Goal: Task Accomplishment & Management: Manage account settings

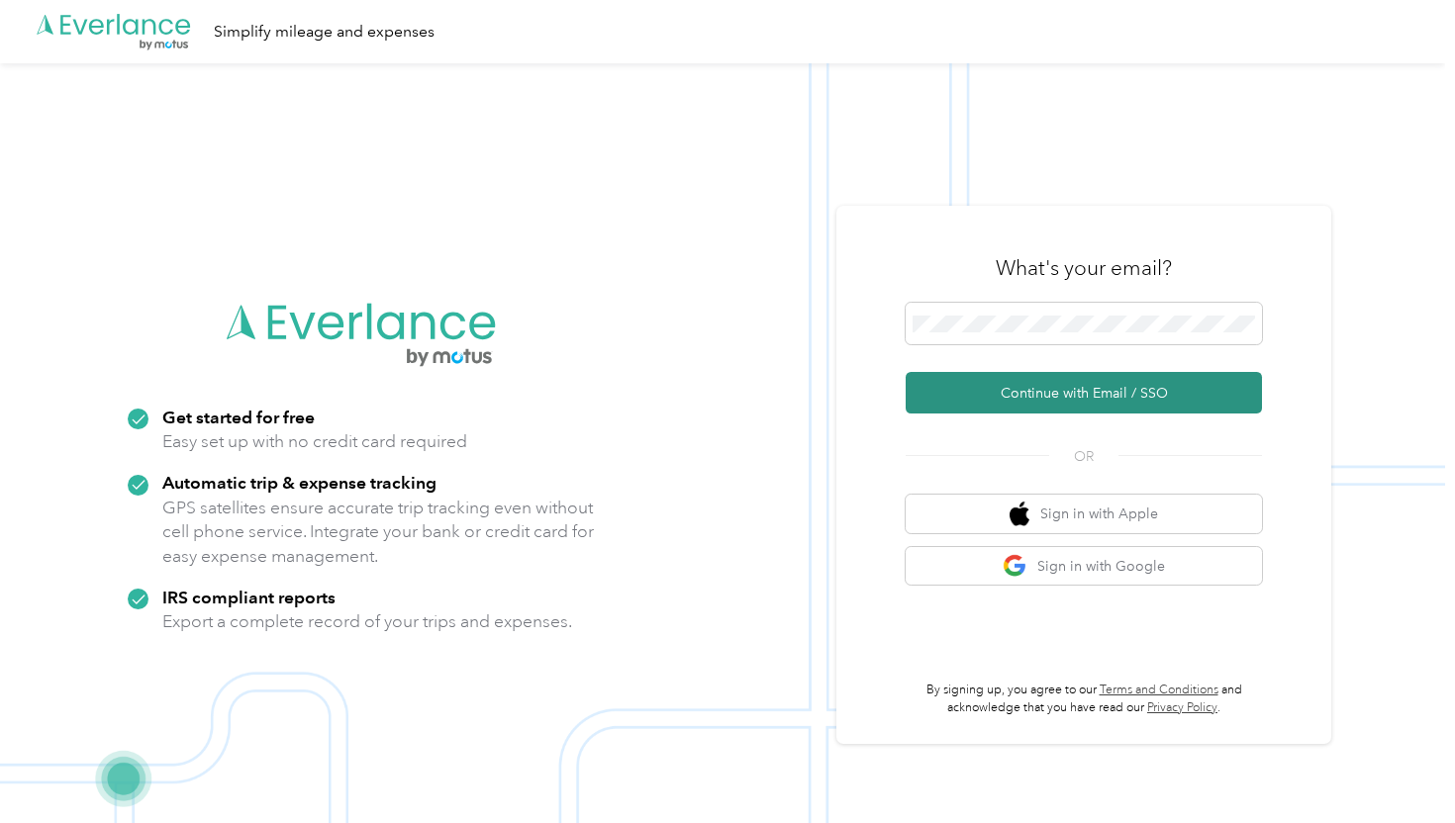
click at [1018, 380] on button "Continue with Email / SSO" at bounding box center [1083, 393] width 356 height 42
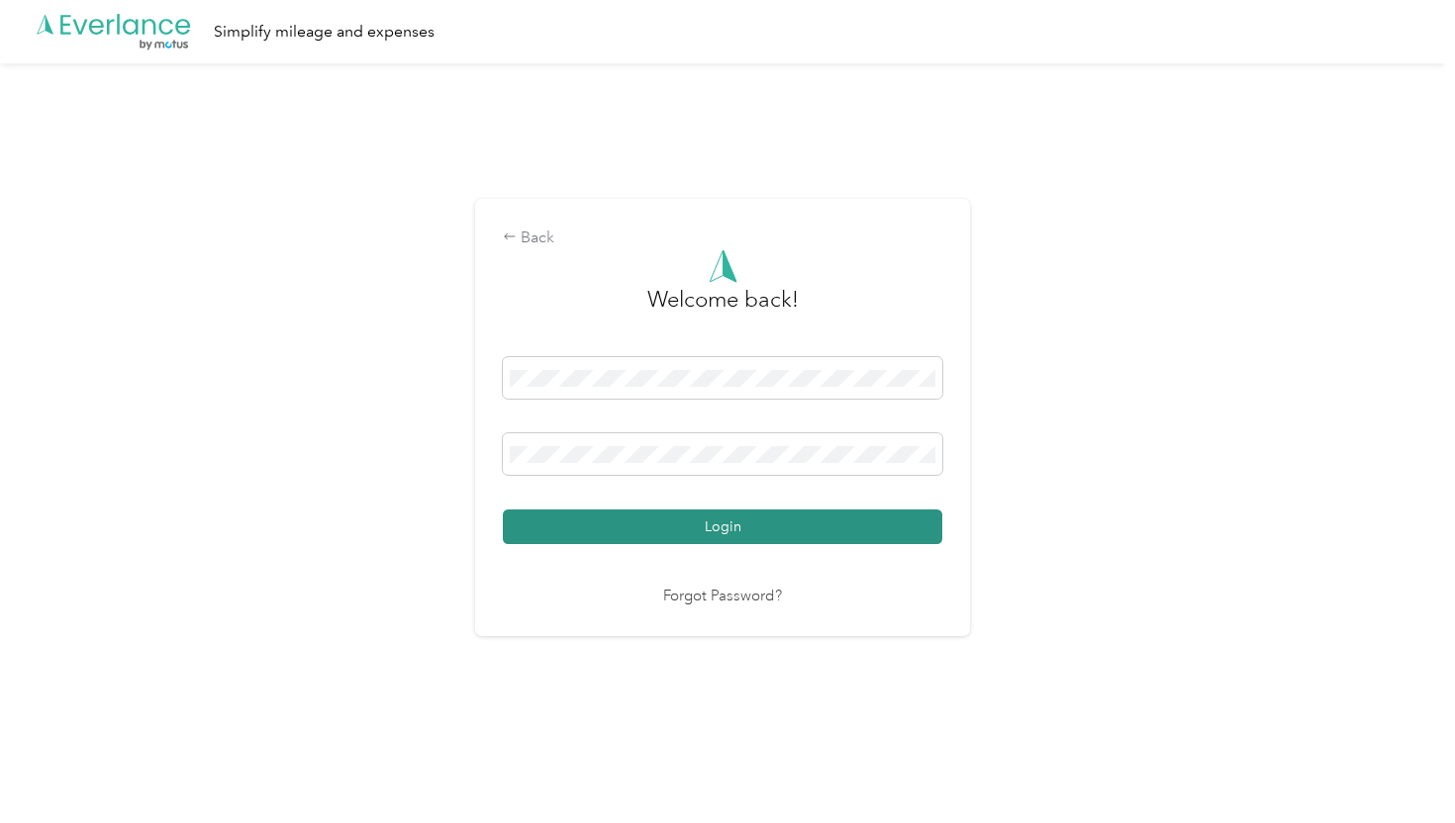
click at [719, 520] on button "Login" at bounding box center [722, 527] width 439 height 35
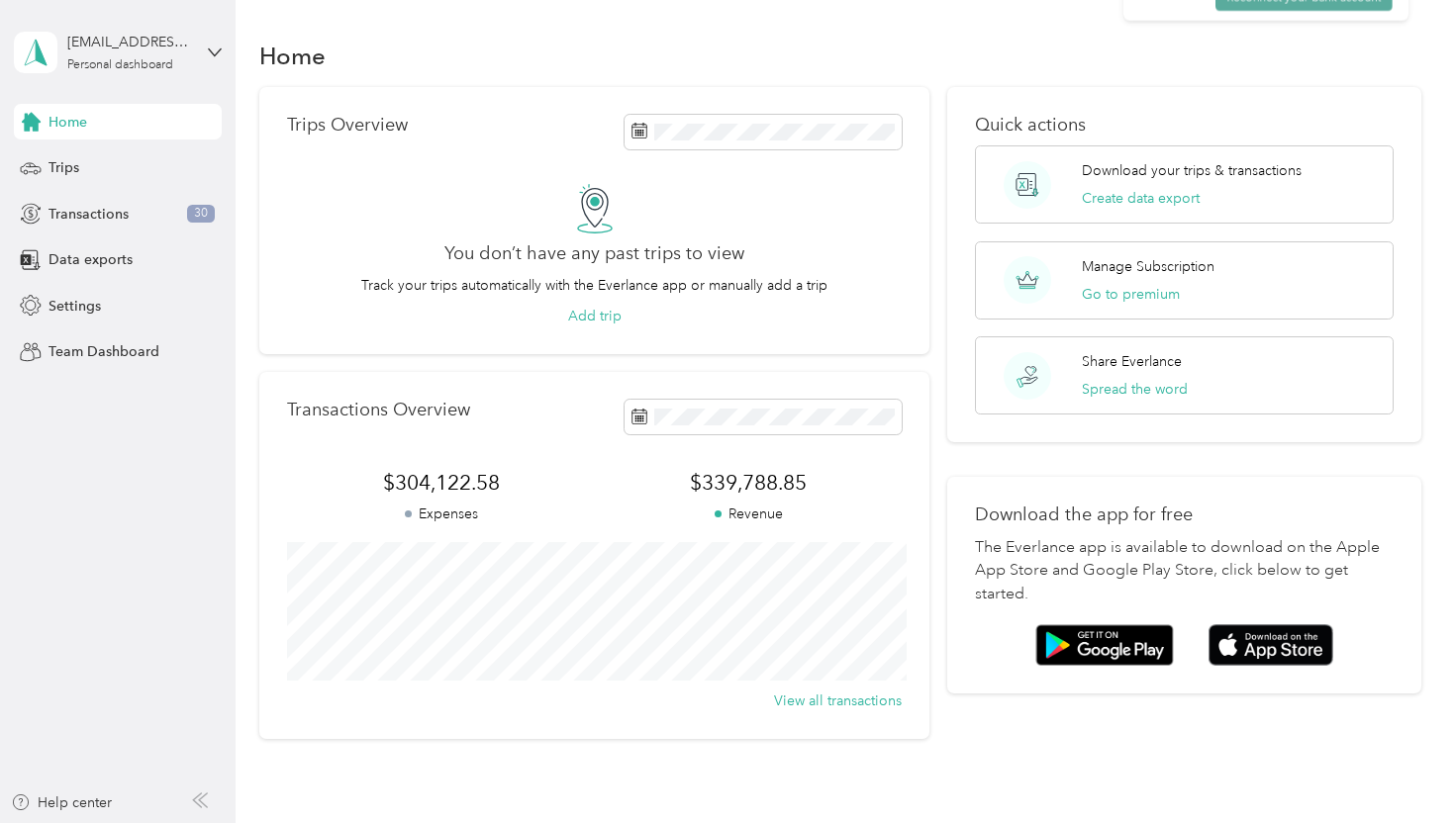
click at [1254, 150] on button "Reconnect your bank account" at bounding box center [1311, 160] width 215 height 32
click at [159, 221] on div "Transactions 30" at bounding box center [118, 214] width 208 height 36
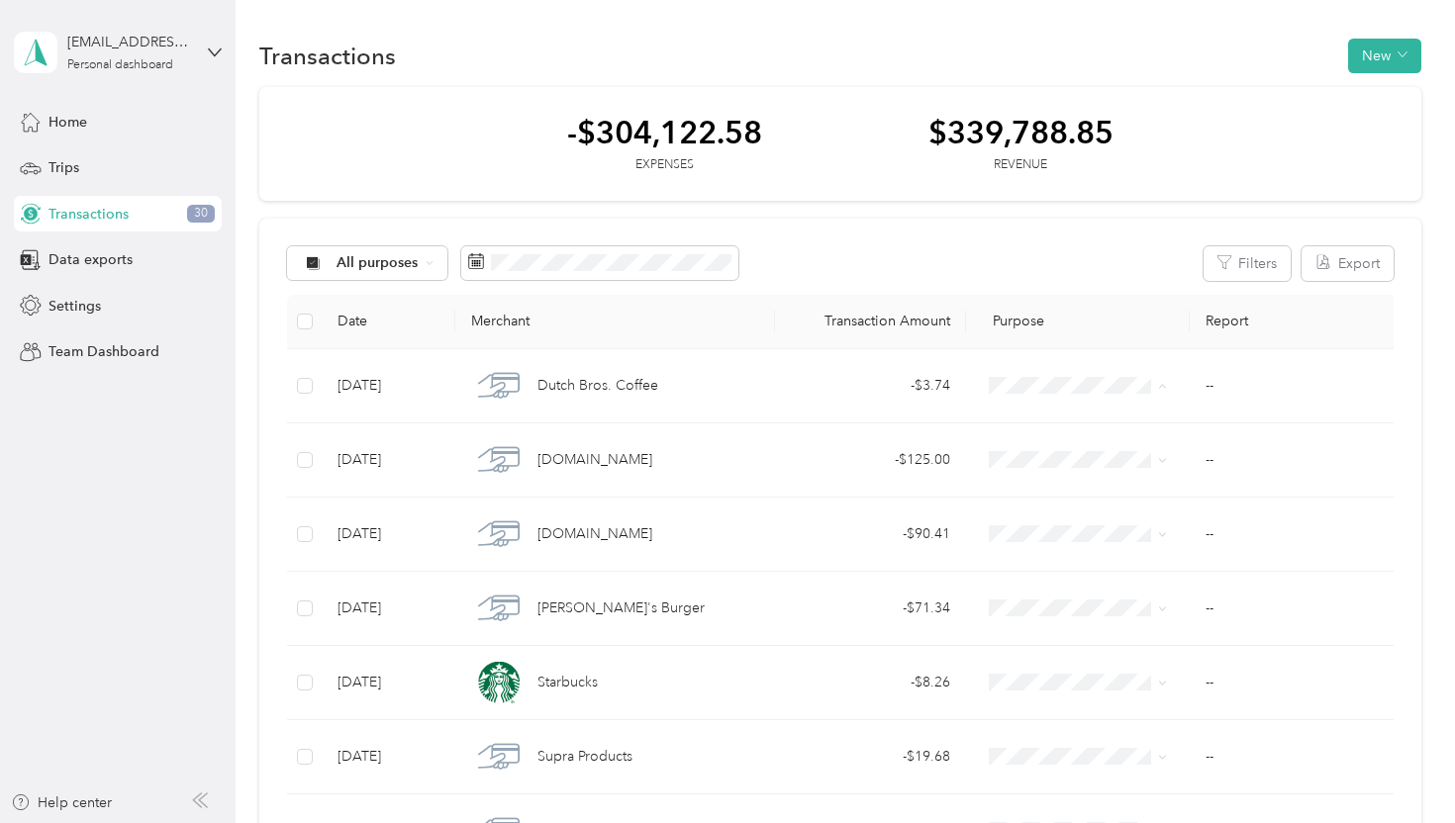
click at [54, 309] on span "Settings" at bounding box center [74, 306] width 52 height 21
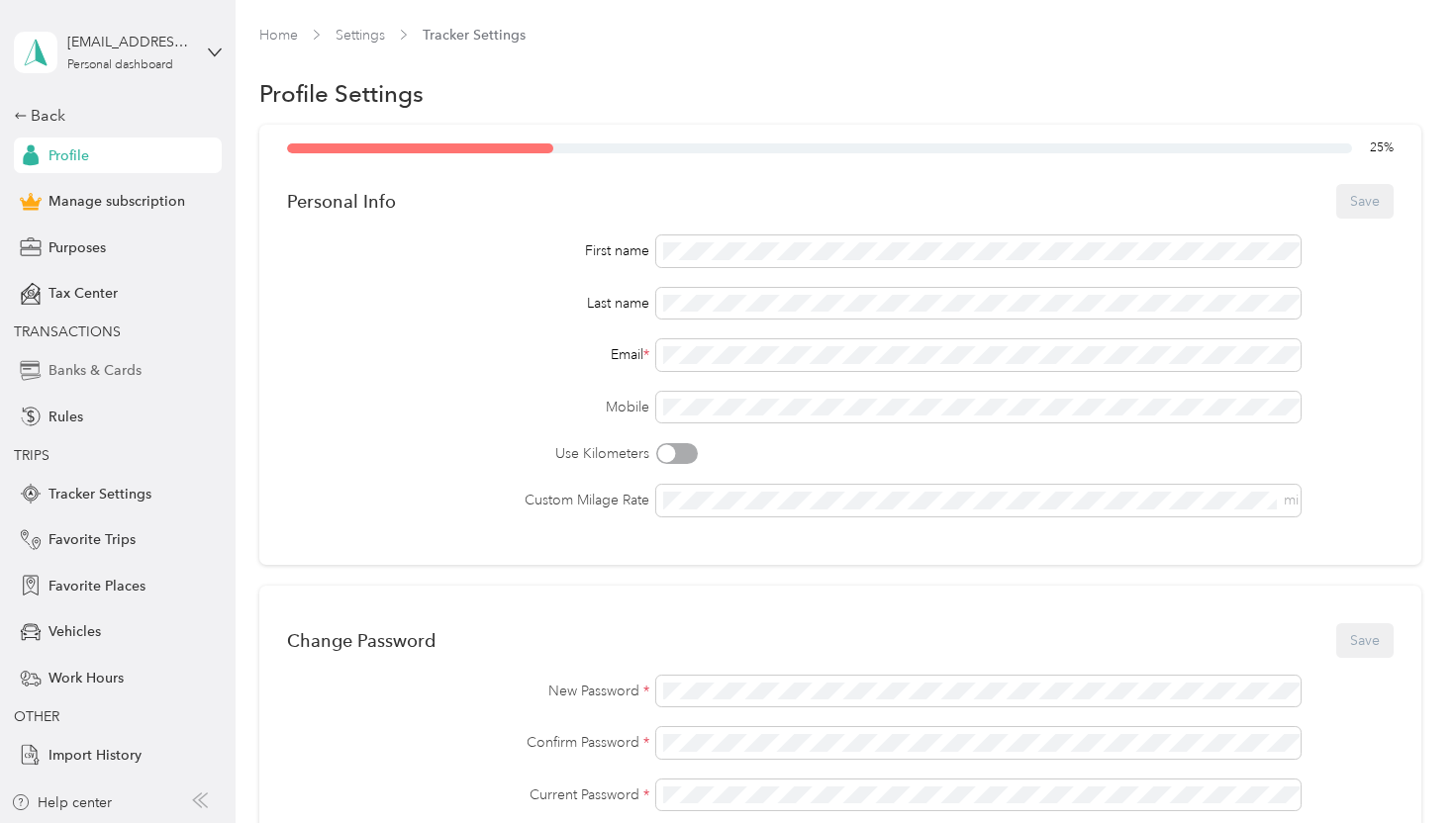
click at [70, 372] on span "Banks & Cards" at bounding box center [94, 370] width 93 height 21
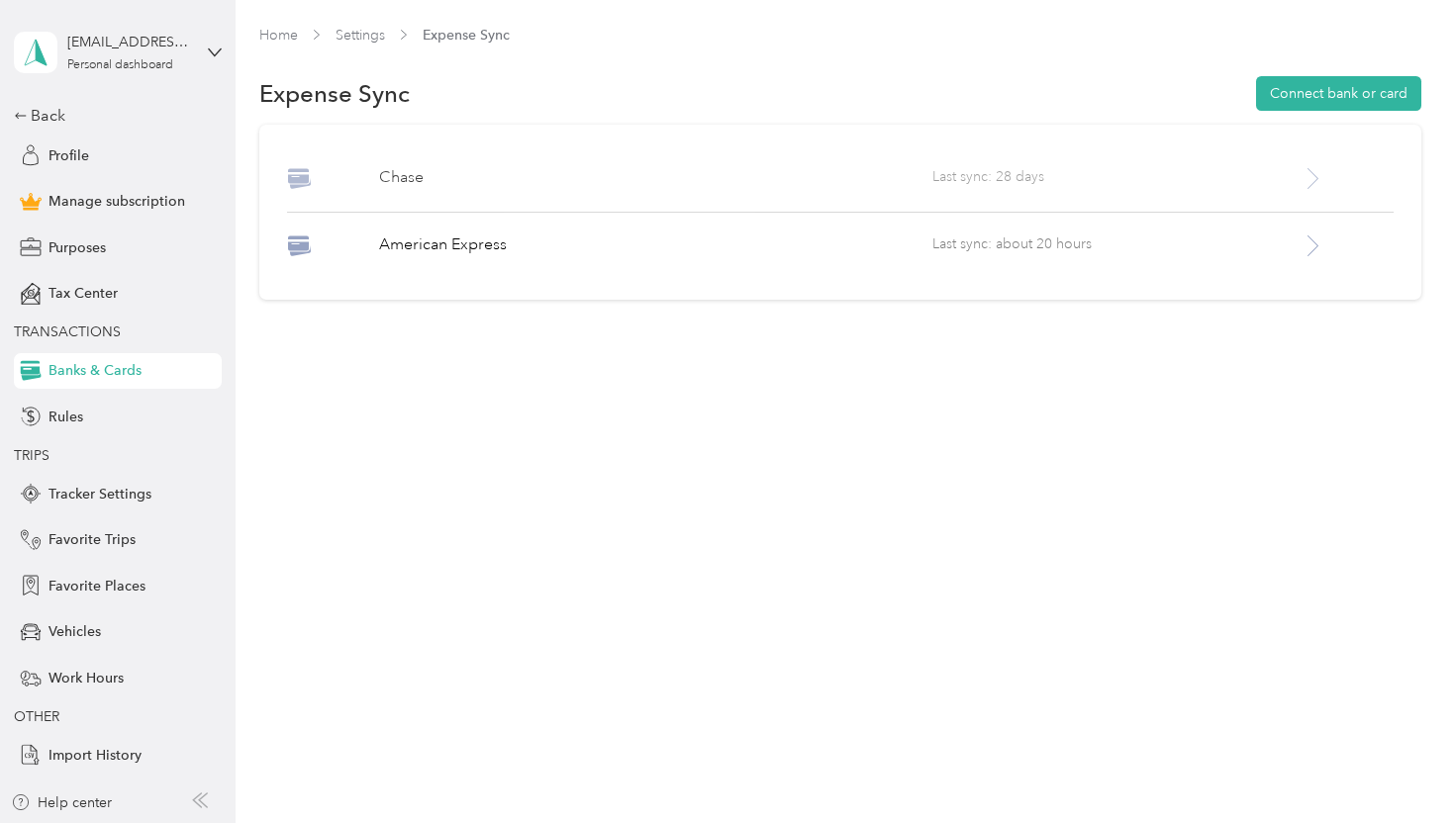
click at [1325, 180] on icon at bounding box center [1312, 178] width 25 height 25
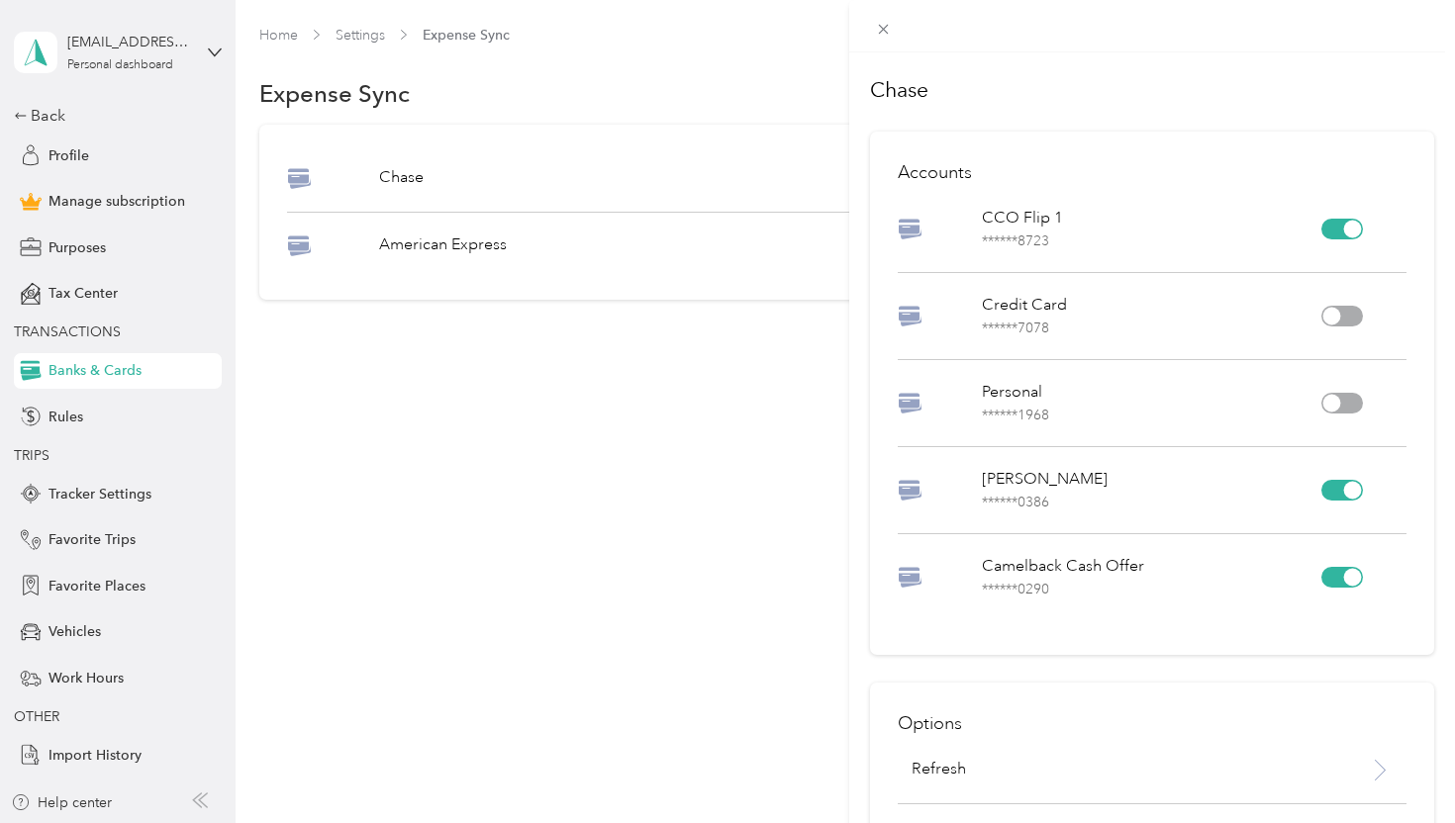
click at [1344, 222] on div at bounding box center [1342, 229] width 42 height 21
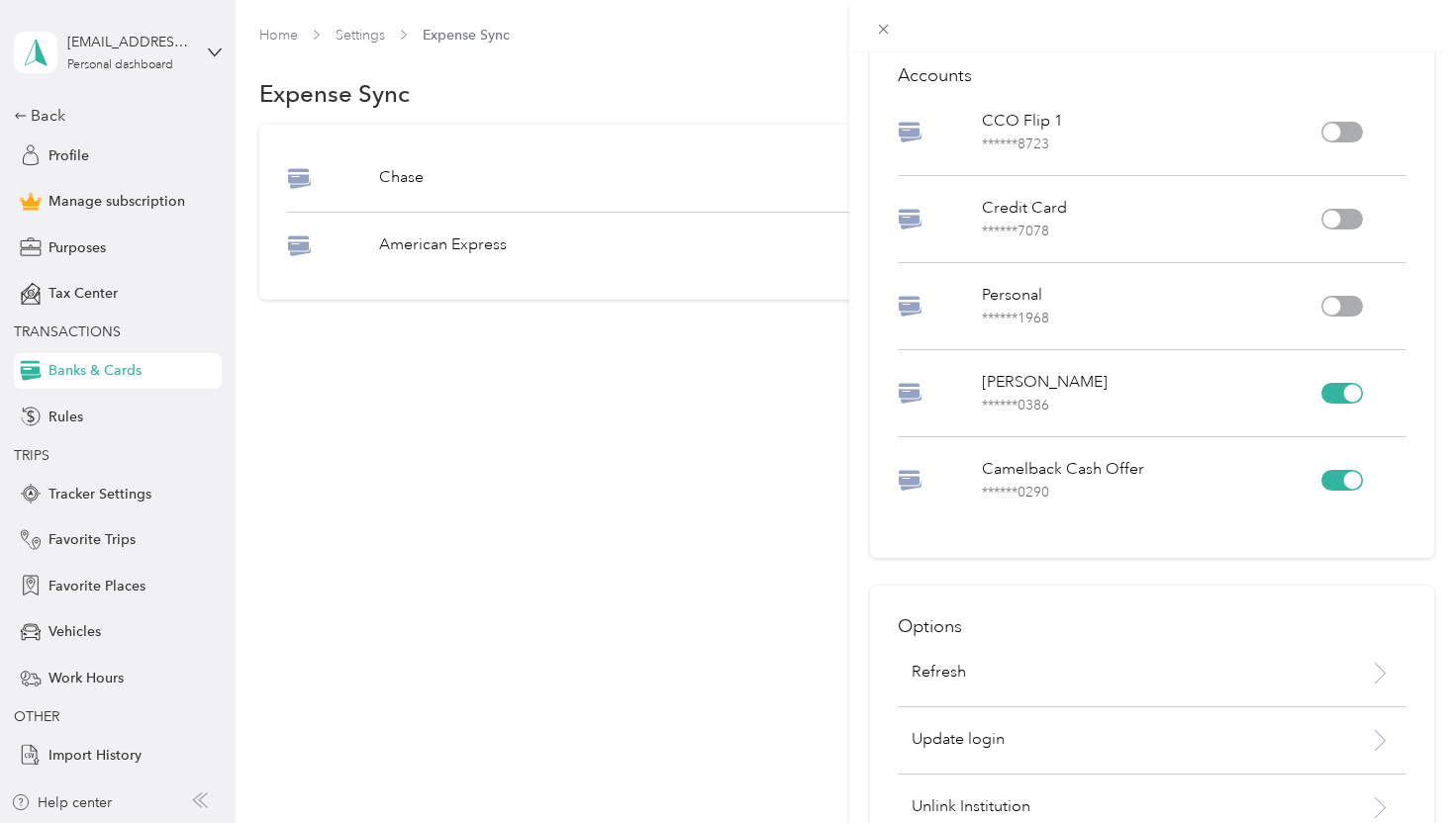
scroll to position [138, 0]
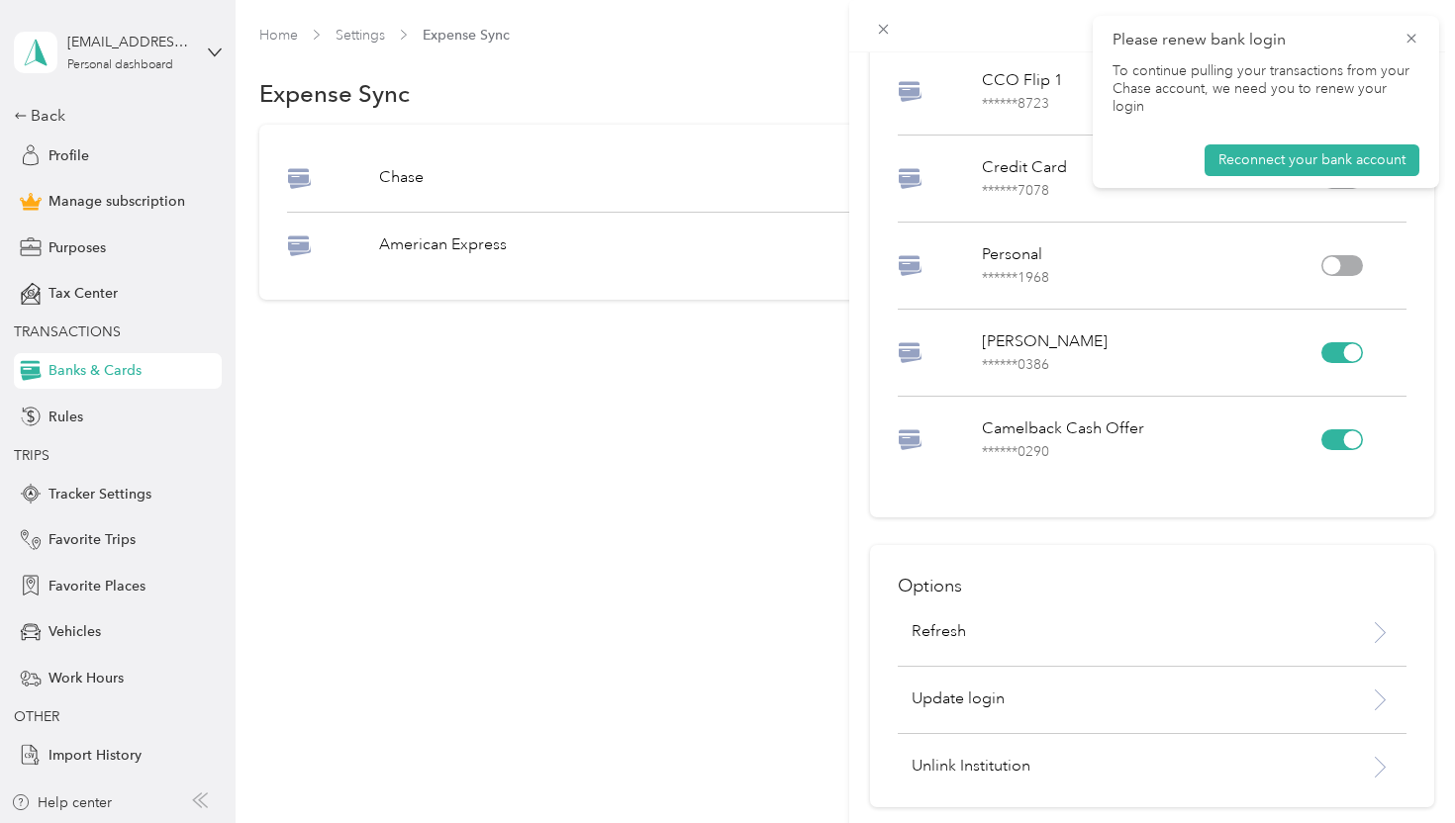
click at [743, 464] on div "Chase Accounts CCO Flip 1 ****** 8723 Credit Card ****** 7078 Personal ****** 1…" at bounding box center [727, 411] width 1455 height 823
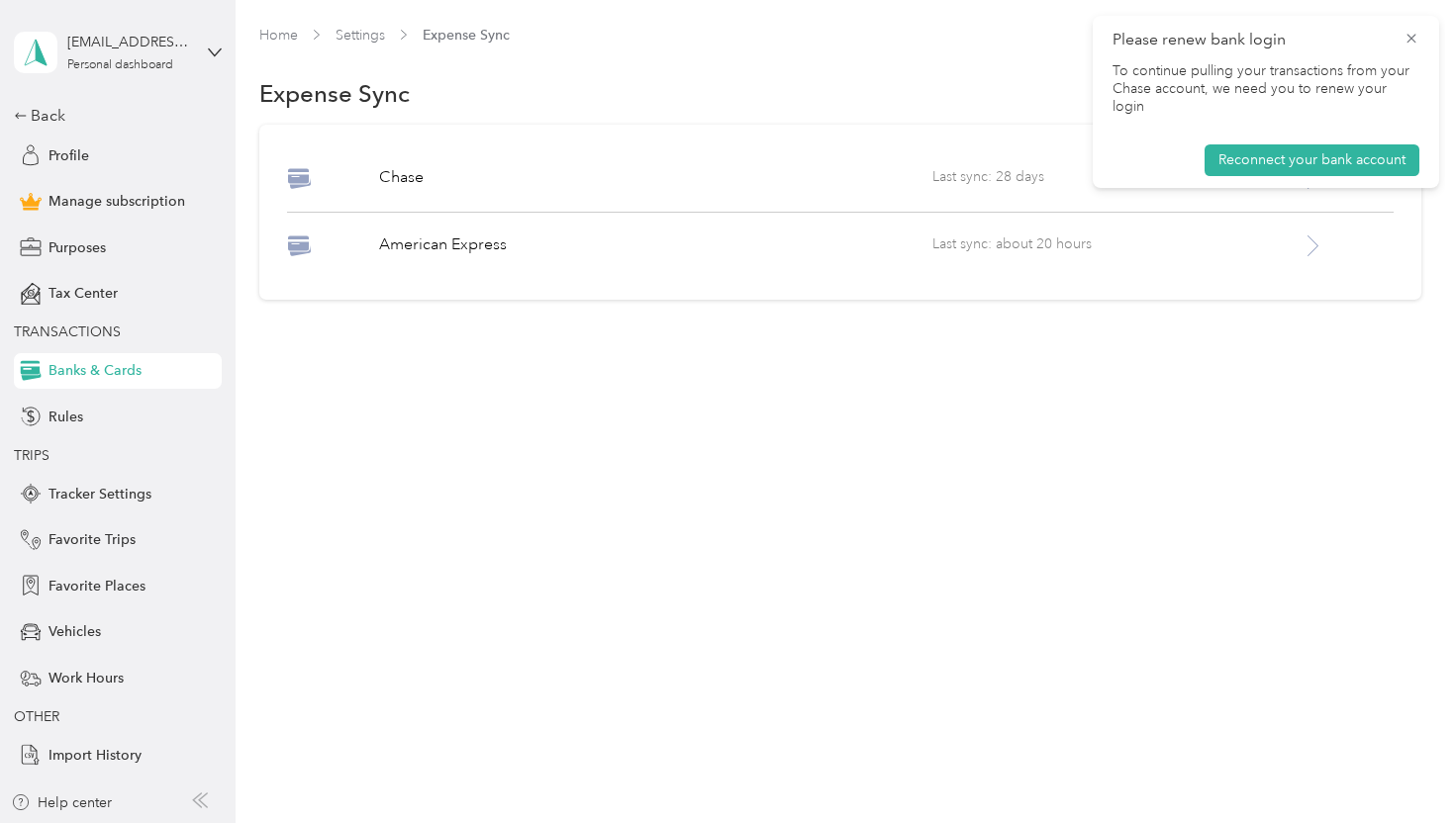
click at [769, 267] on div "[PERSON_NAME] Last sync: 28 days American Express Last sync: about 20 hours" at bounding box center [839, 212] width 1161 height 175
click at [648, 190] on div "Chase" at bounding box center [655, 178] width 553 height 25
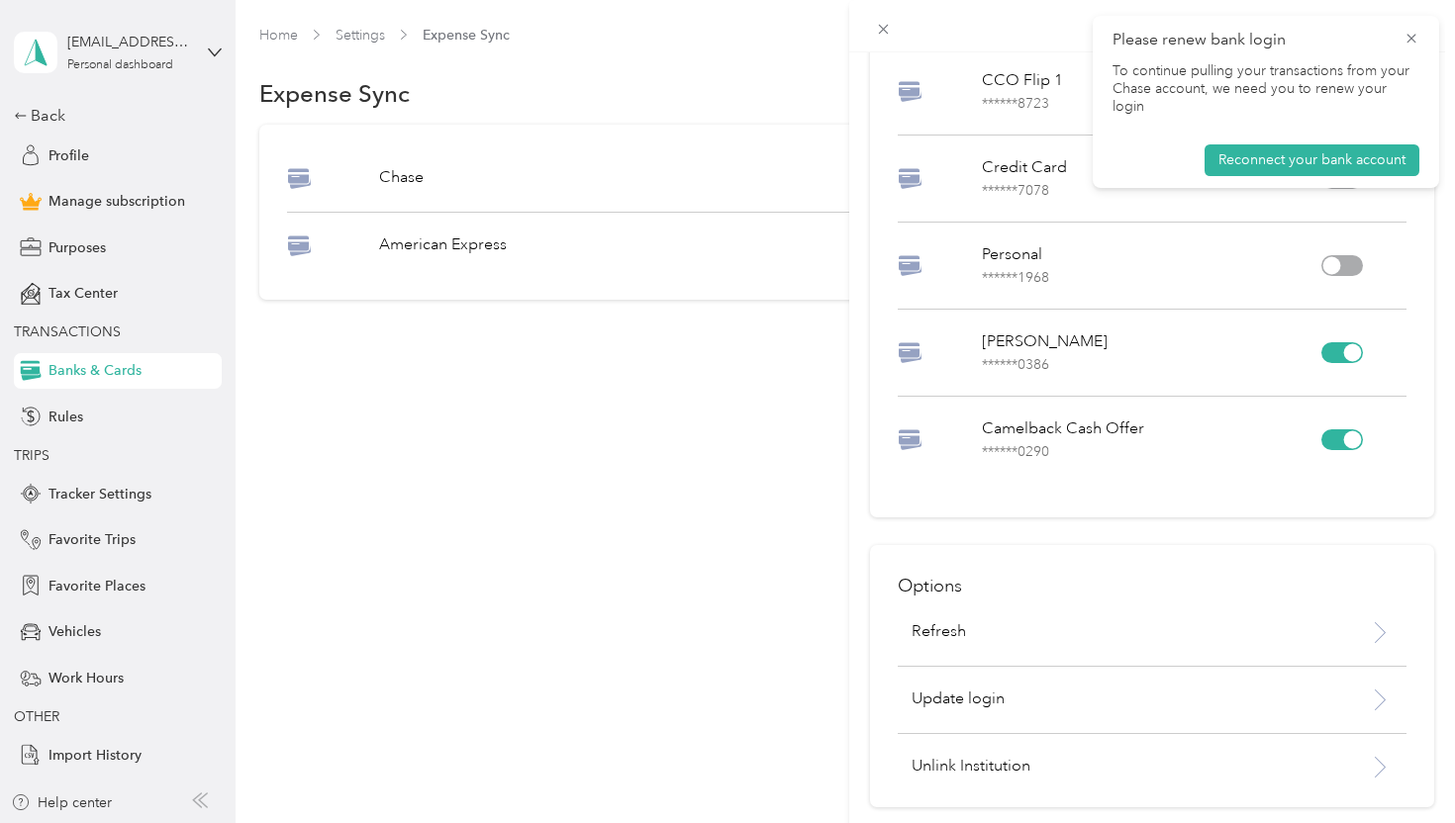
click at [1339, 352] on div at bounding box center [1342, 352] width 42 height 21
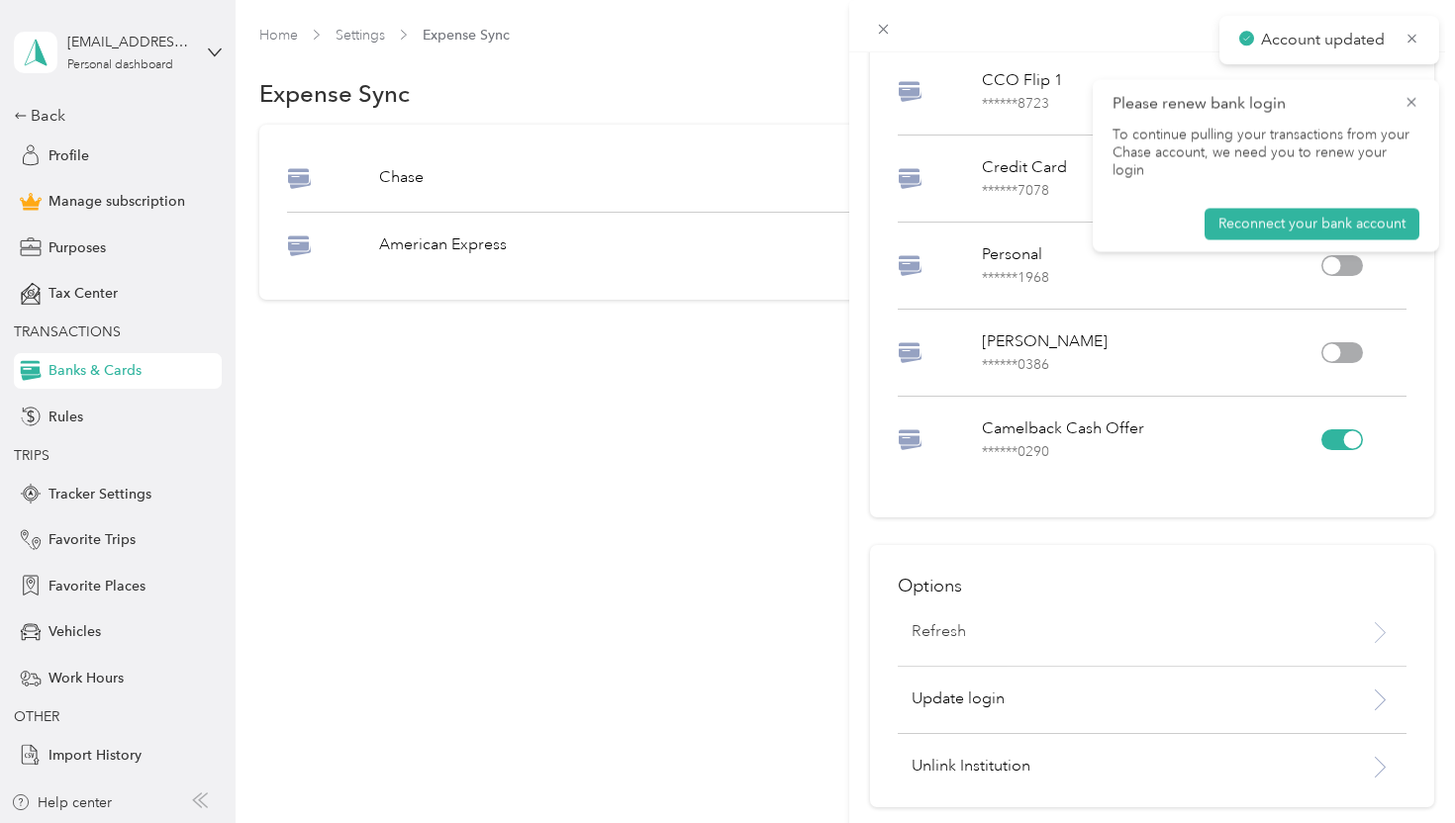
click at [965, 638] on div "Refresh" at bounding box center [1110, 632] width 425 height 24
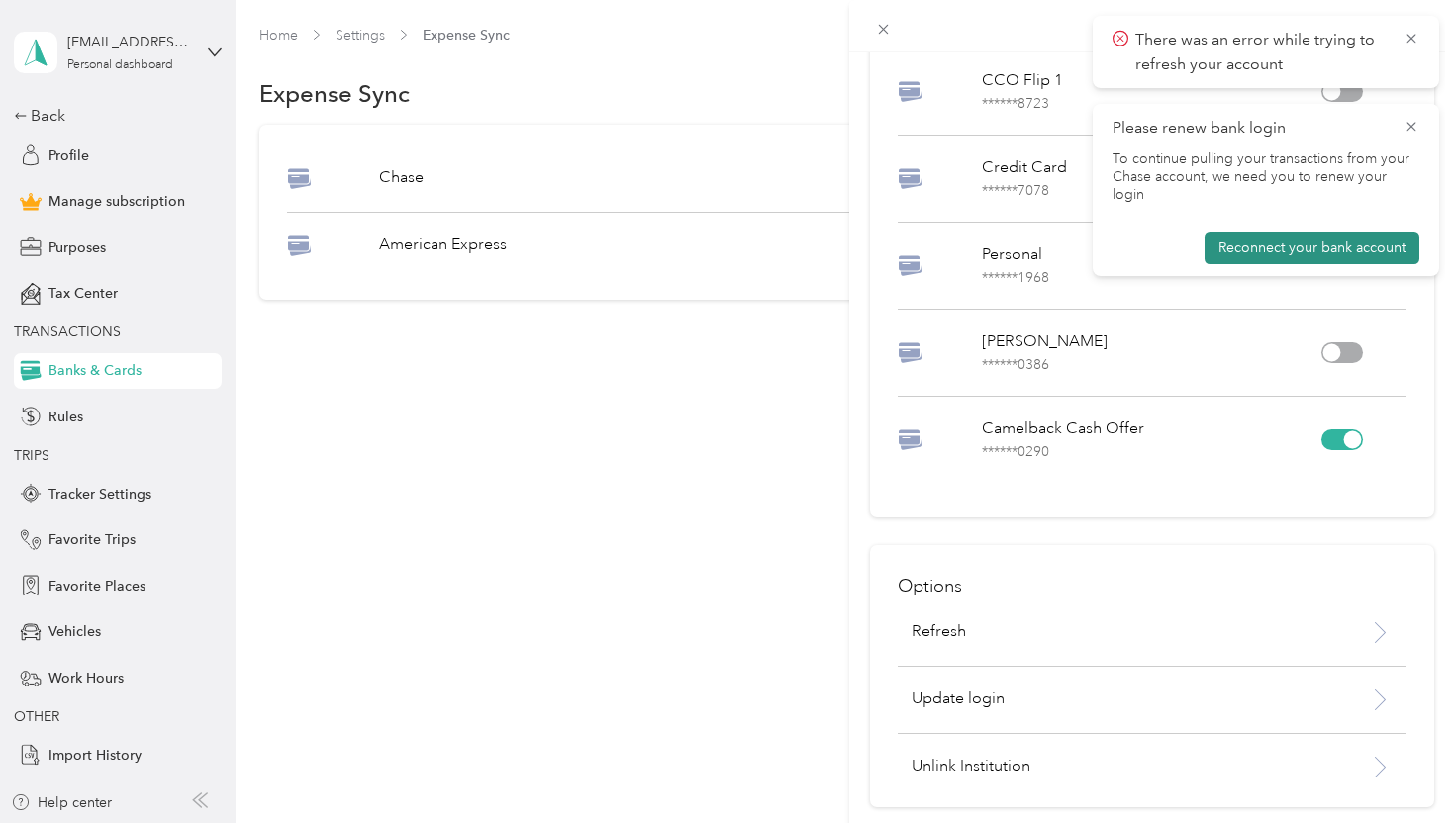
click at [1284, 233] on button "Reconnect your bank account" at bounding box center [1311, 249] width 215 height 32
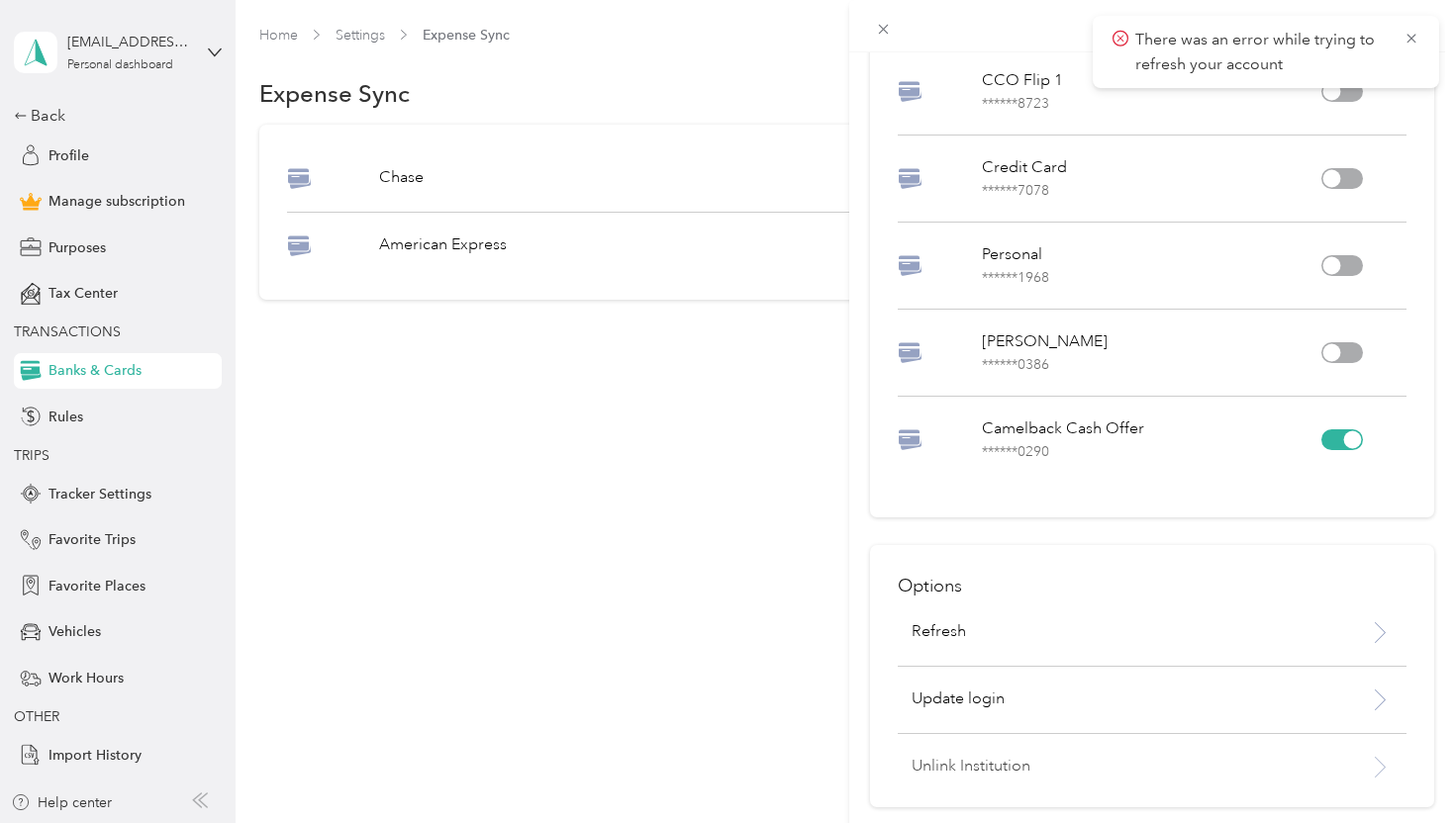
click at [947, 767] on p "Unlink Institution" at bounding box center [1116, 767] width 411 height 24
click at [1195, 713] on button "Unlink" at bounding box center [1181, 715] width 68 height 35
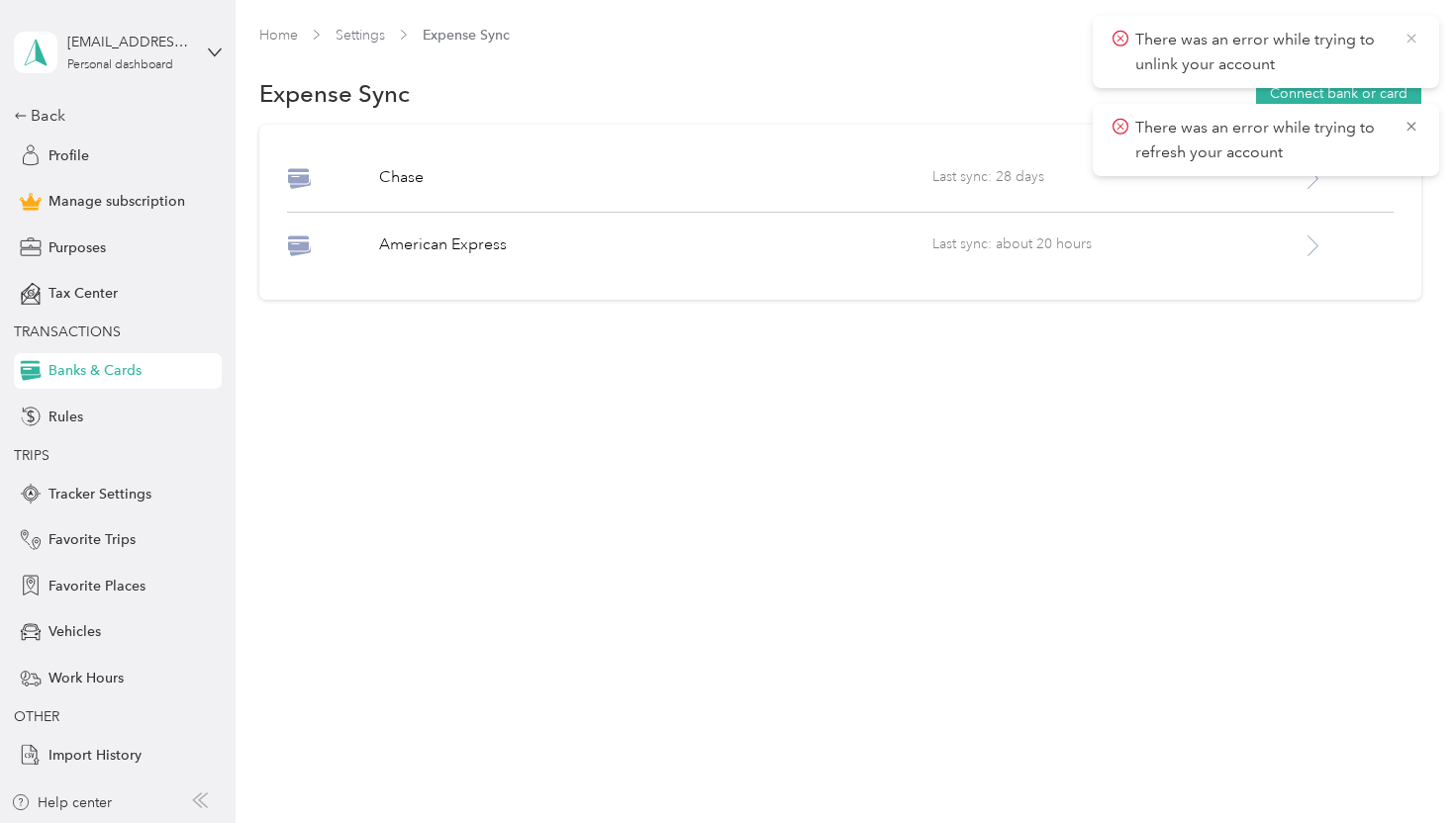
click at [1409, 39] on icon at bounding box center [1410, 38] width 9 height 9
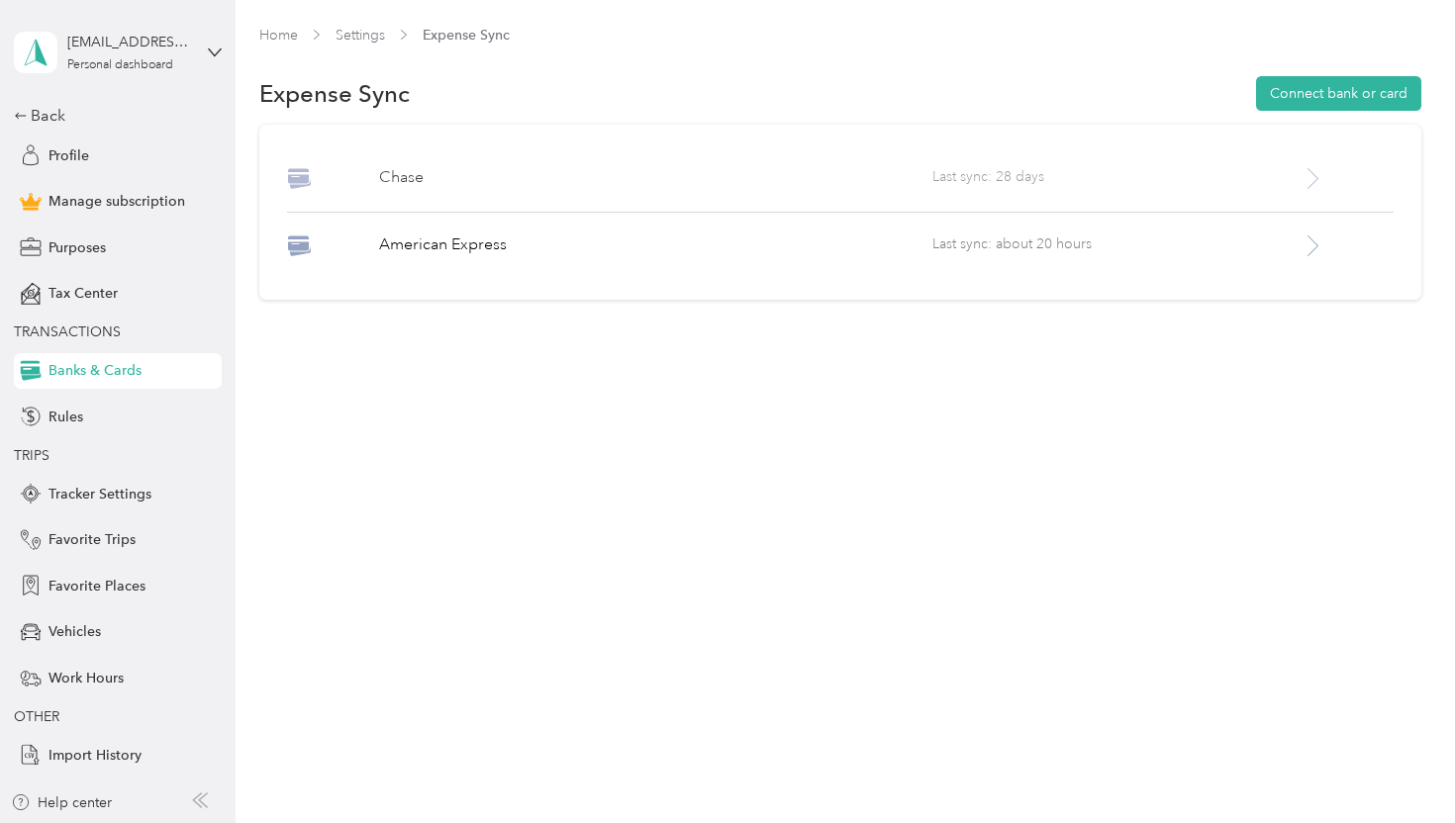
click at [1315, 188] on icon at bounding box center [1312, 178] width 25 height 25
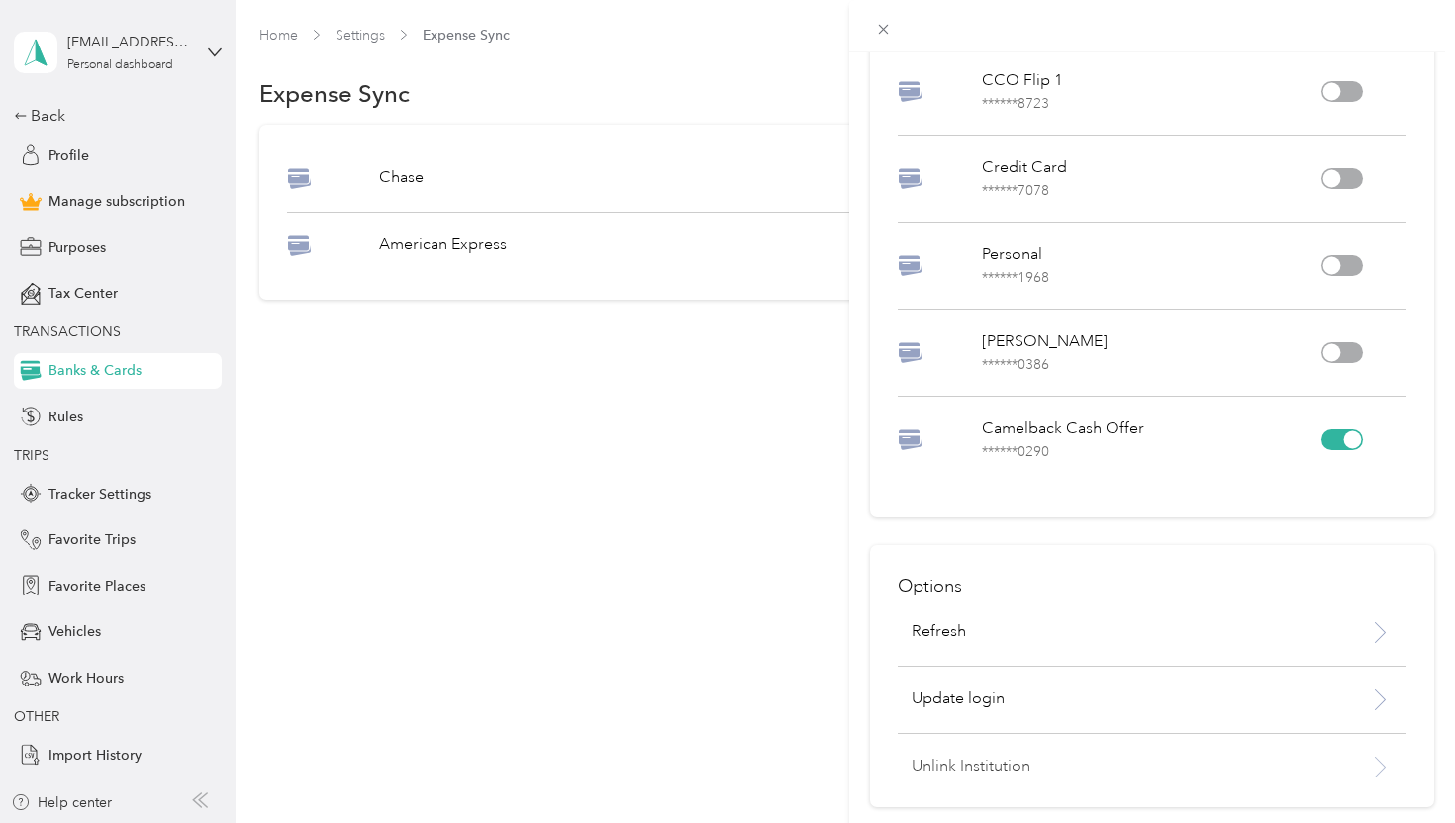
click at [974, 768] on p "Unlink Institution" at bounding box center [1116, 767] width 411 height 24
click at [1187, 709] on button "Unlink" at bounding box center [1181, 715] width 68 height 35
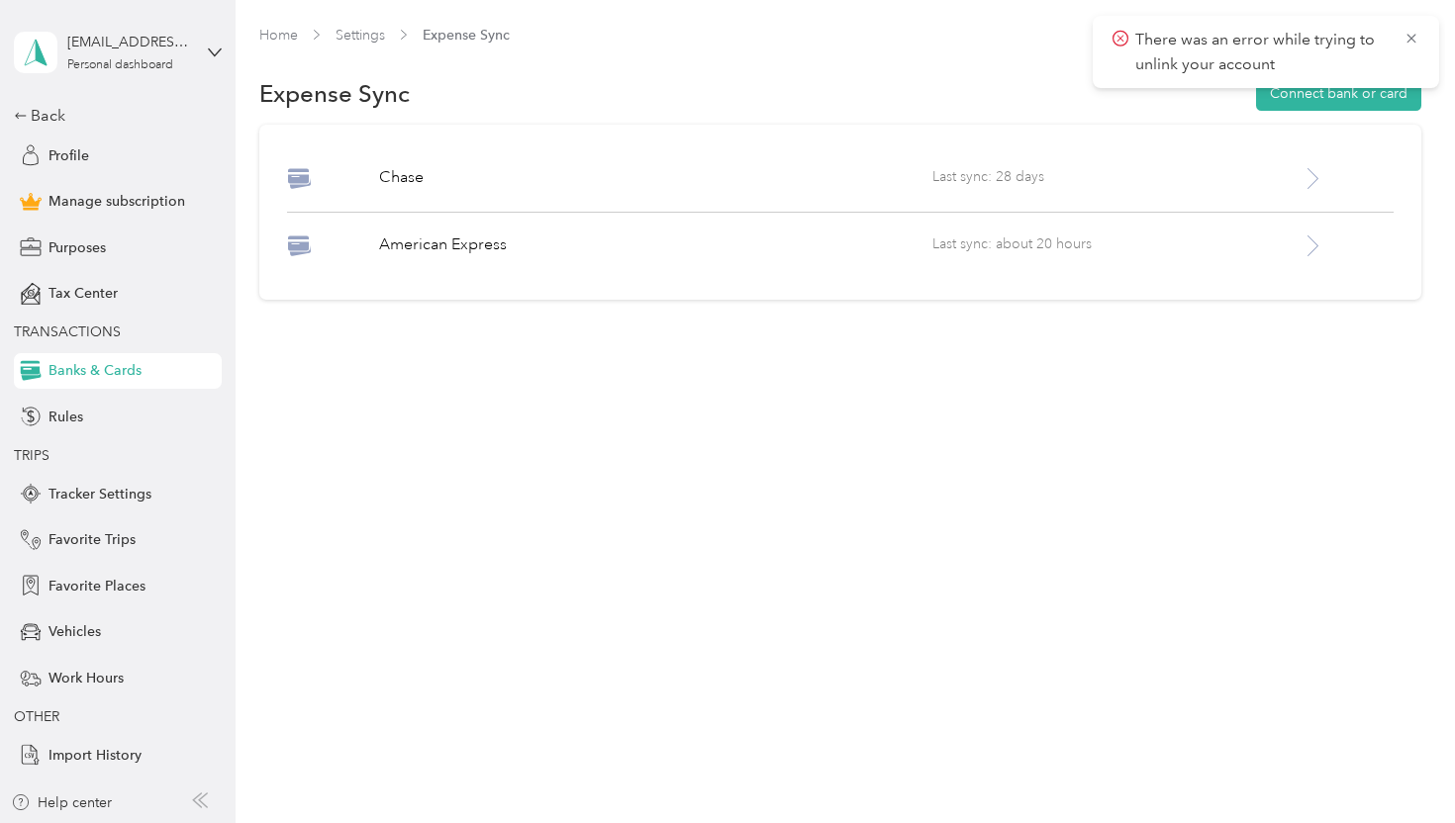
click at [1411, 49] on span "There was an error while trying to unlink your account" at bounding box center [1265, 52] width 307 height 48
click at [1411, 41] on icon at bounding box center [1411, 39] width 16 height 18
click at [1338, 236] on div at bounding box center [1346, 246] width 92 height 25
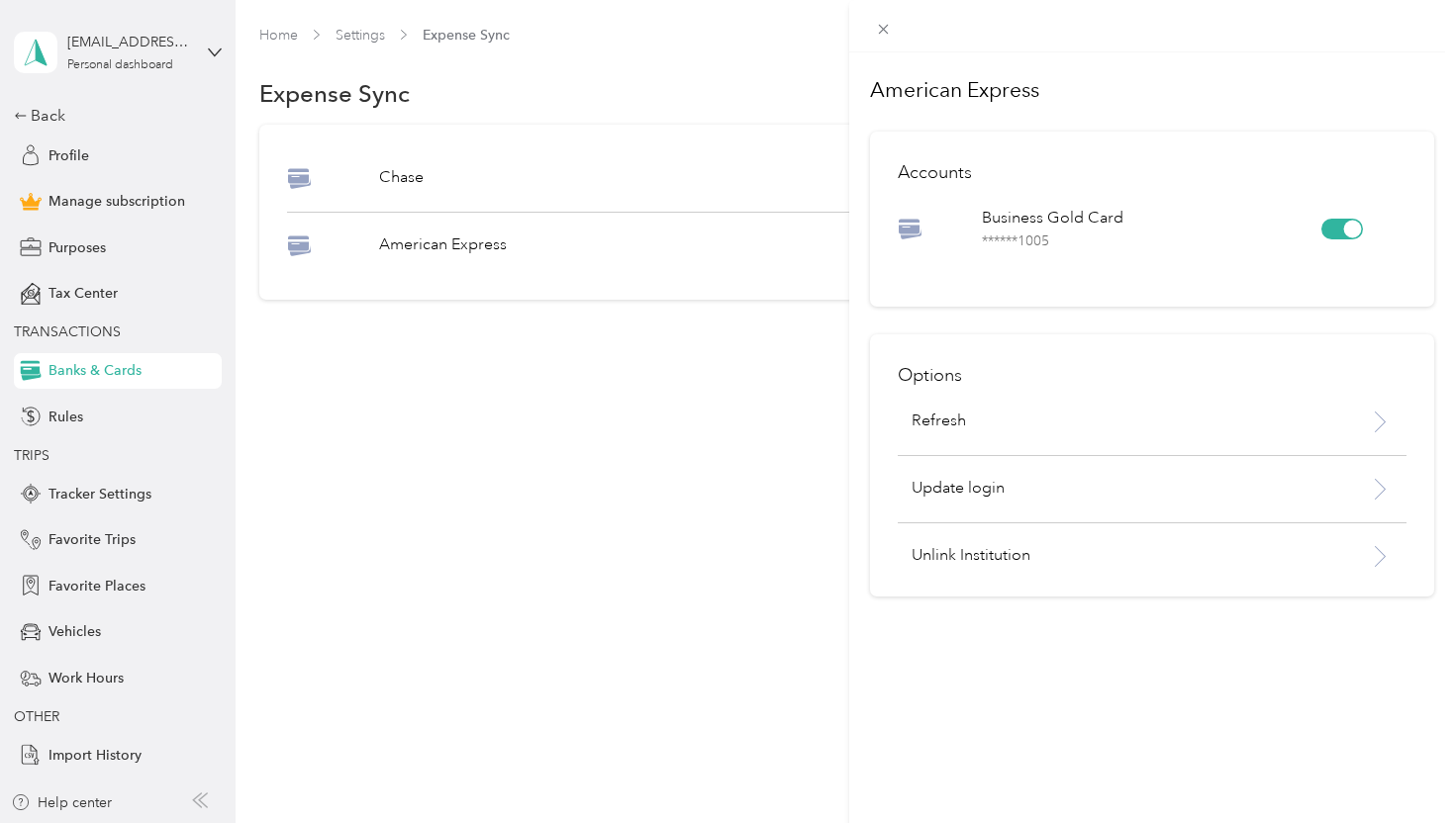
click at [678, 360] on div "American Express Accounts Business Gold Card ****** 1005 Options Refresh Update…" at bounding box center [727, 411] width 1455 height 823
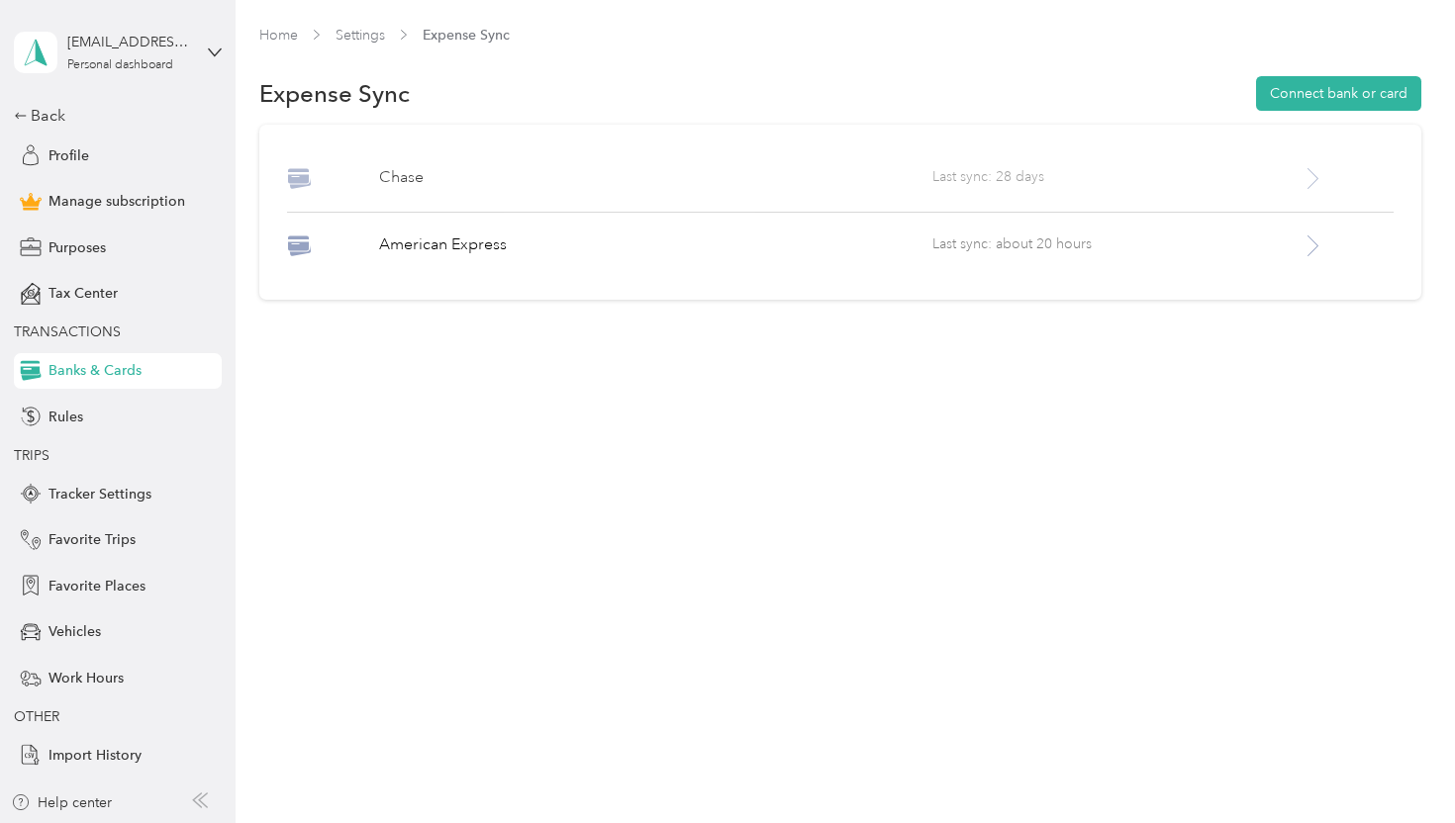
click at [1313, 180] on icon at bounding box center [1312, 178] width 25 height 25
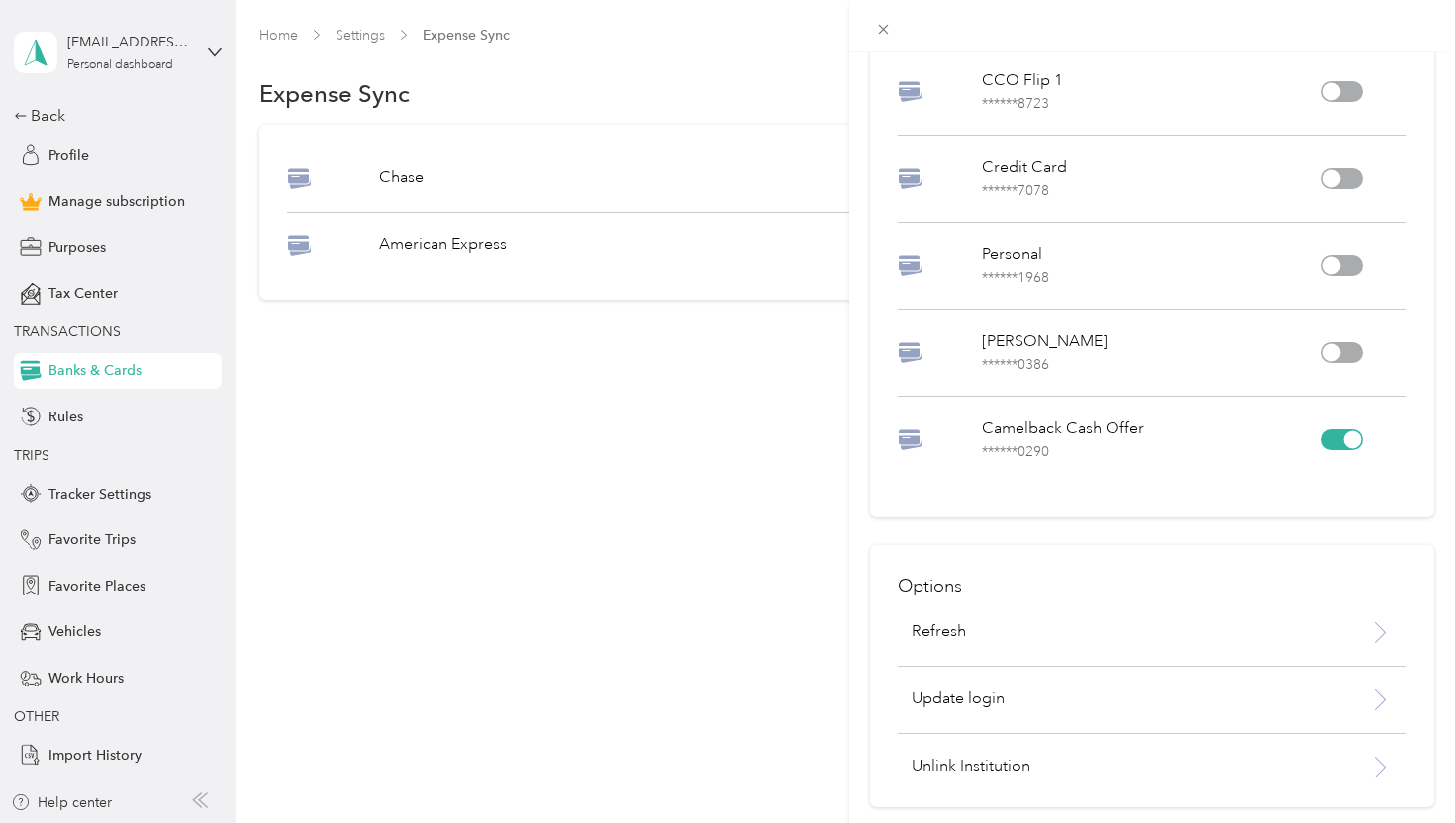
click at [971, 783] on div "Options Refresh Update login Unlink Institution" at bounding box center [1152, 676] width 565 height 262
click at [970, 752] on div "Options Refresh Update login Unlink Institution" at bounding box center [1152, 676] width 565 height 262
click at [961, 766] on p "Unlink Institution" at bounding box center [1116, 767] width 411 height 24
click at [1177, 708] on button "Unlink" at bounding box center [1181, 715] width 68 height 35
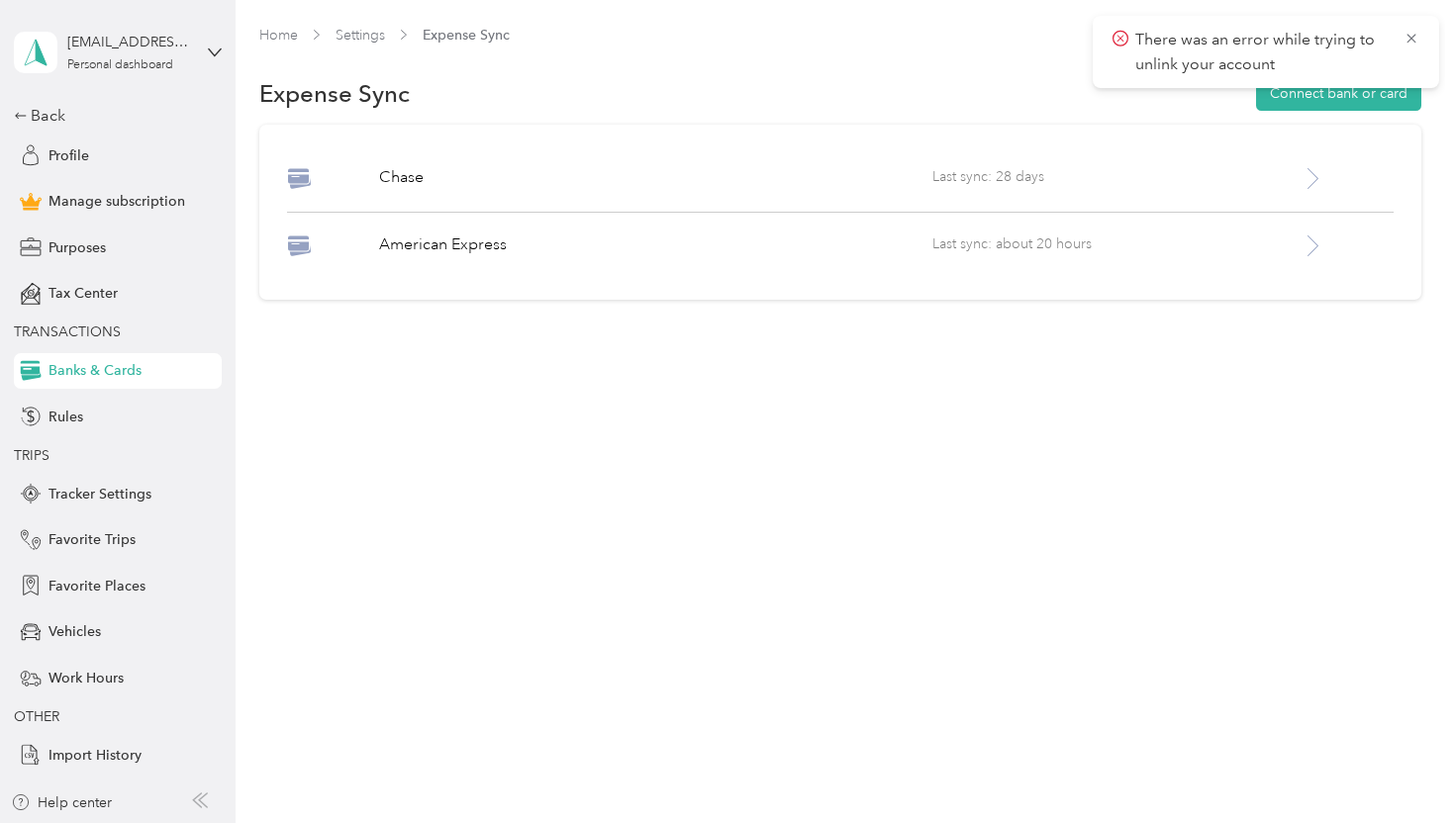
click at [1425, 25] on div "There was an error while trying to unlink your account" at bounding box center [1265, 52] width 346 height 72
click at [1422, 25] on div "There was an error while trying to unlink your account" at bounding box center [1265, 52] width 346 height 72
click at [1419, 32] on div "There was an error while trying to unlink your account" at bounding box center [1265, 52] width 346 height 72
click at [1408, 36] on icon at bounding box center [1410, 38] width 9 height 9
click at [249, 27] on div "Home Settings Expense Sync Expense Sync Connect bank or card Chase Last sync: 2…" at bounding box center [840, 212] width 1209 height 425
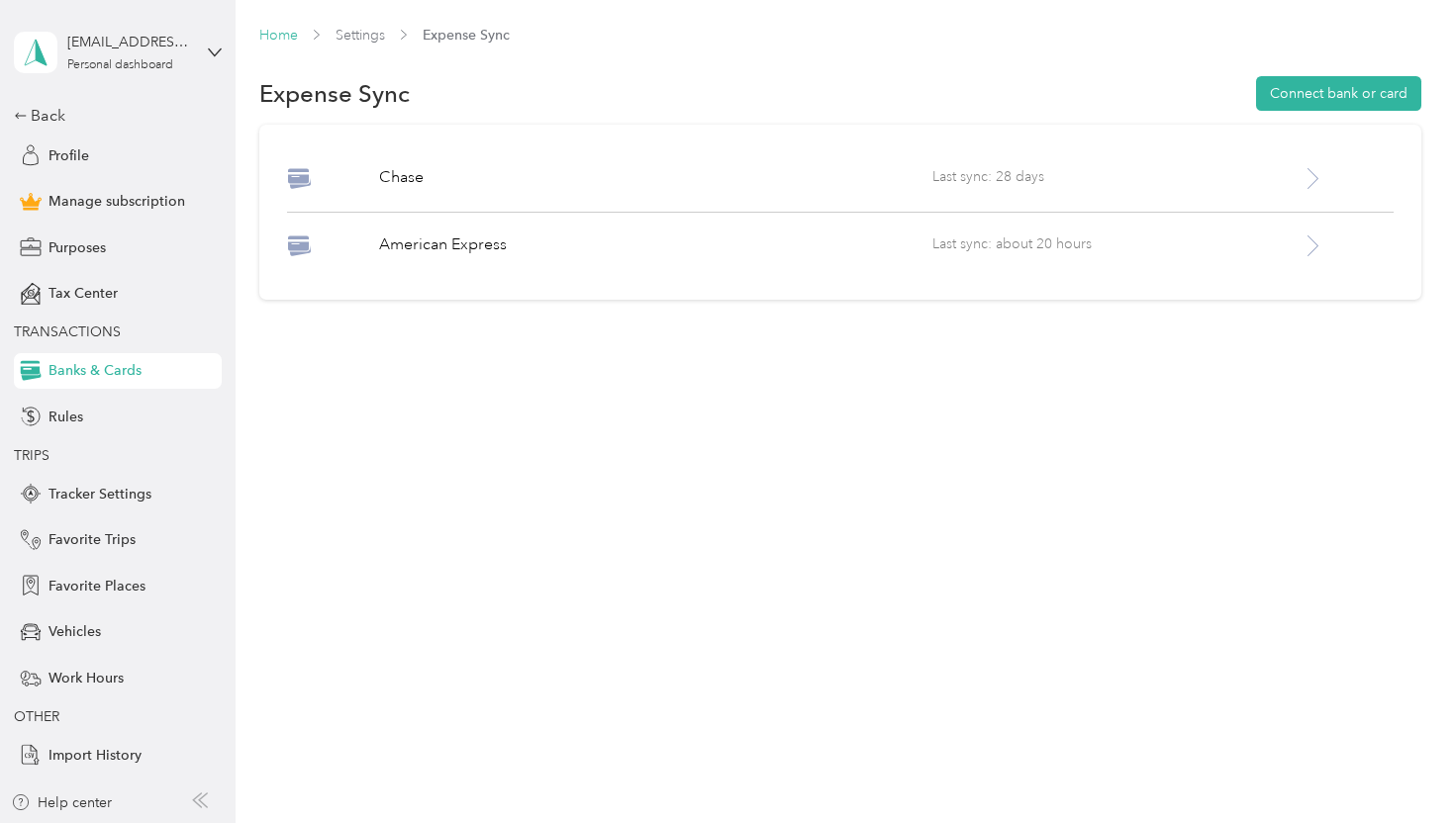
click at [266, 32] on link "Home" at bounding box center [278, 35] width 39 height 17
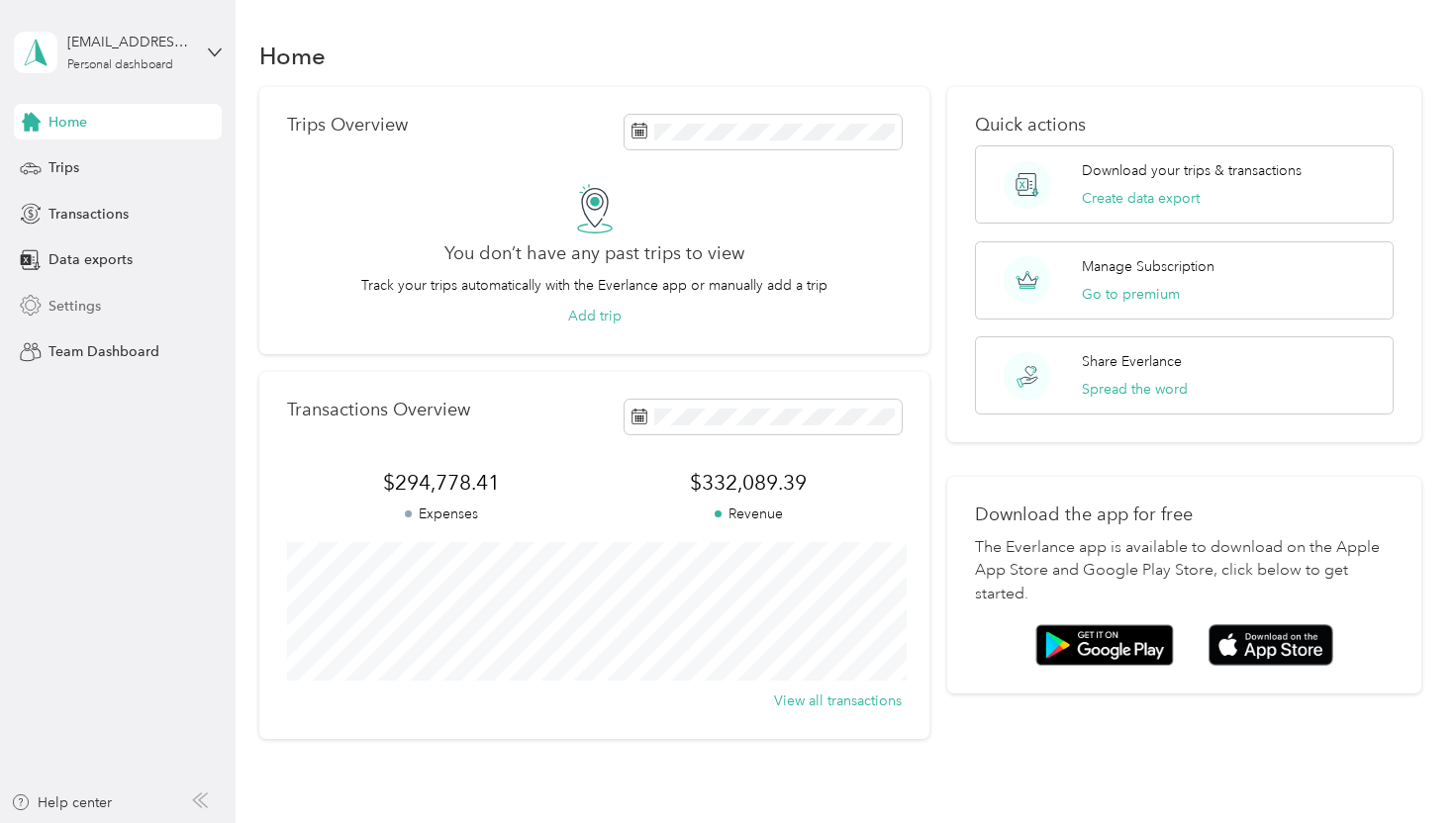
click at [86, 301] on span "Settings" at bounding box center [74, 306] width 52 height 21
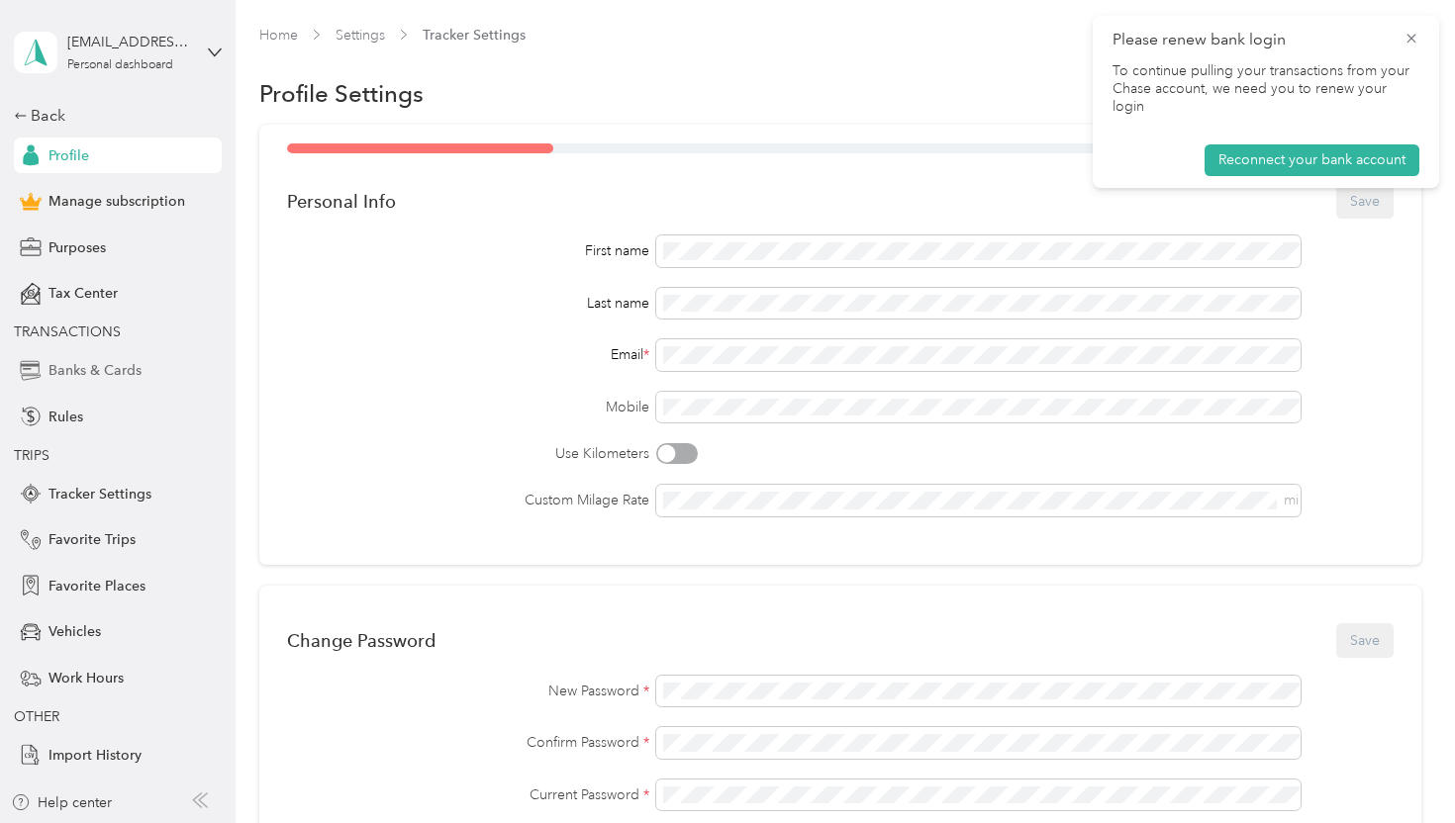
click at [108, 371] on span "Banks & Cards" at bounding box center [94, 370] width 93 height 21
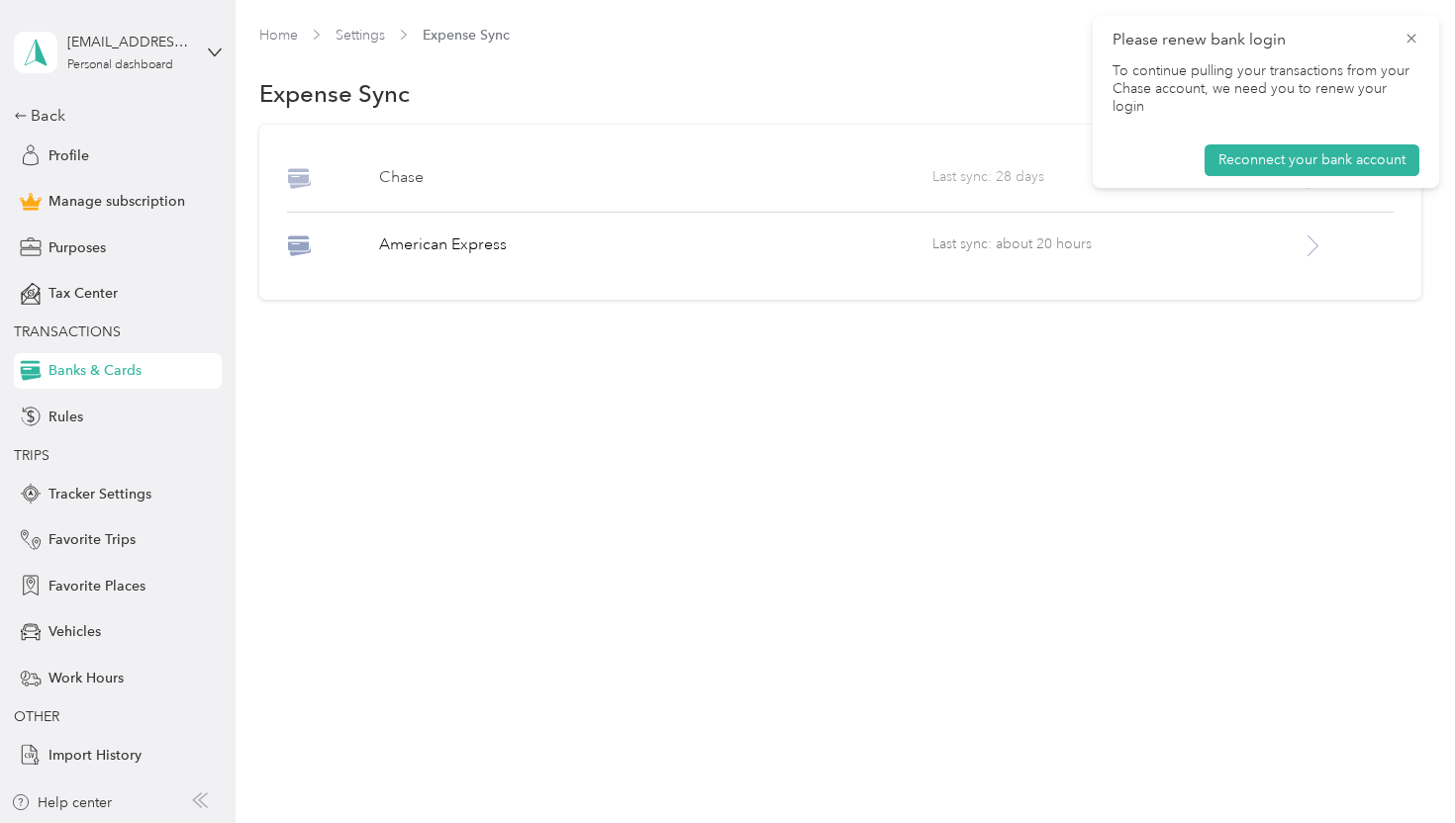
click at [1042, 176] on span "Last sync: 28 days" at bounding box center [1116, 178] width 368 height 25
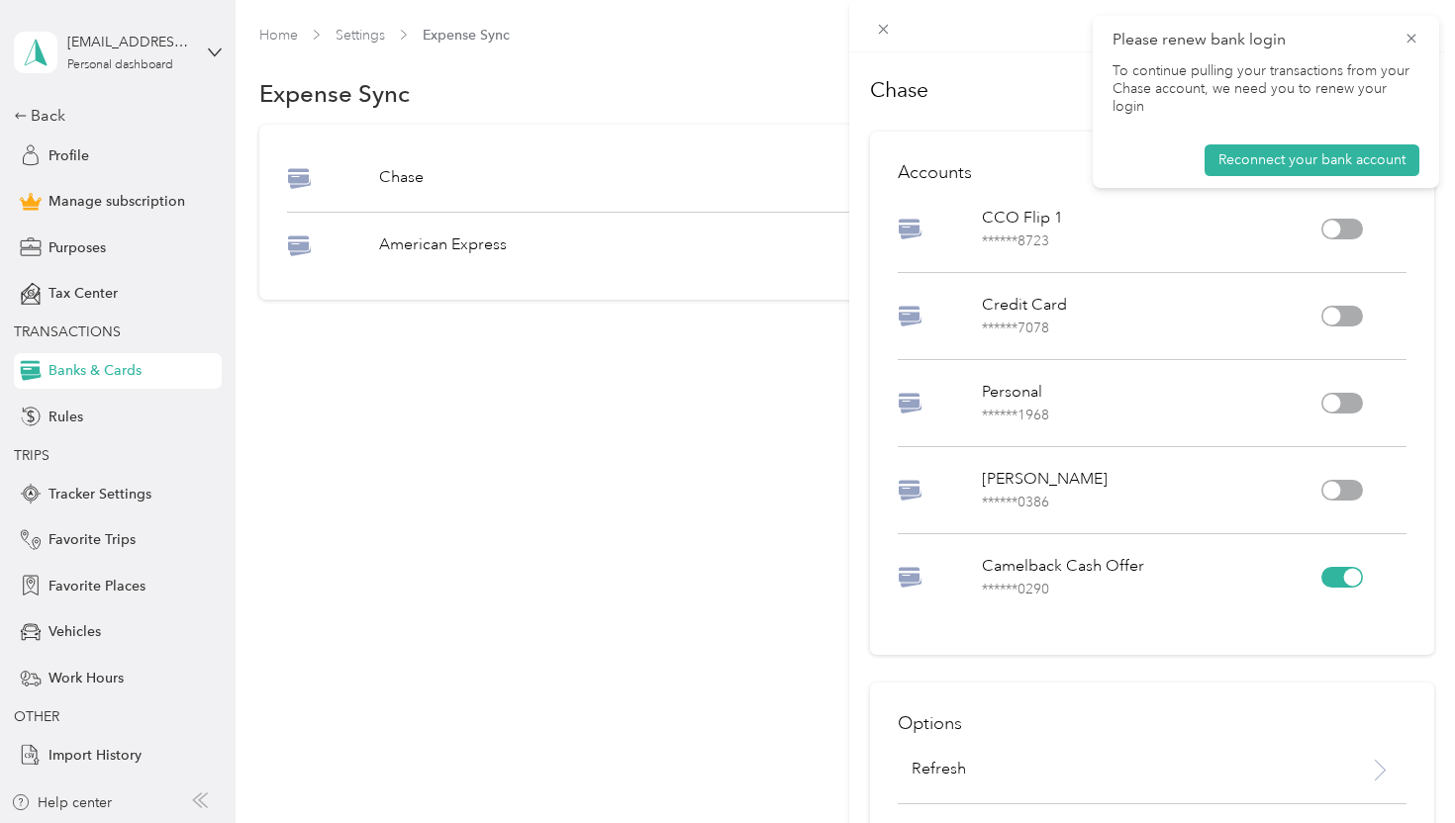
scroll to position [138, 0]
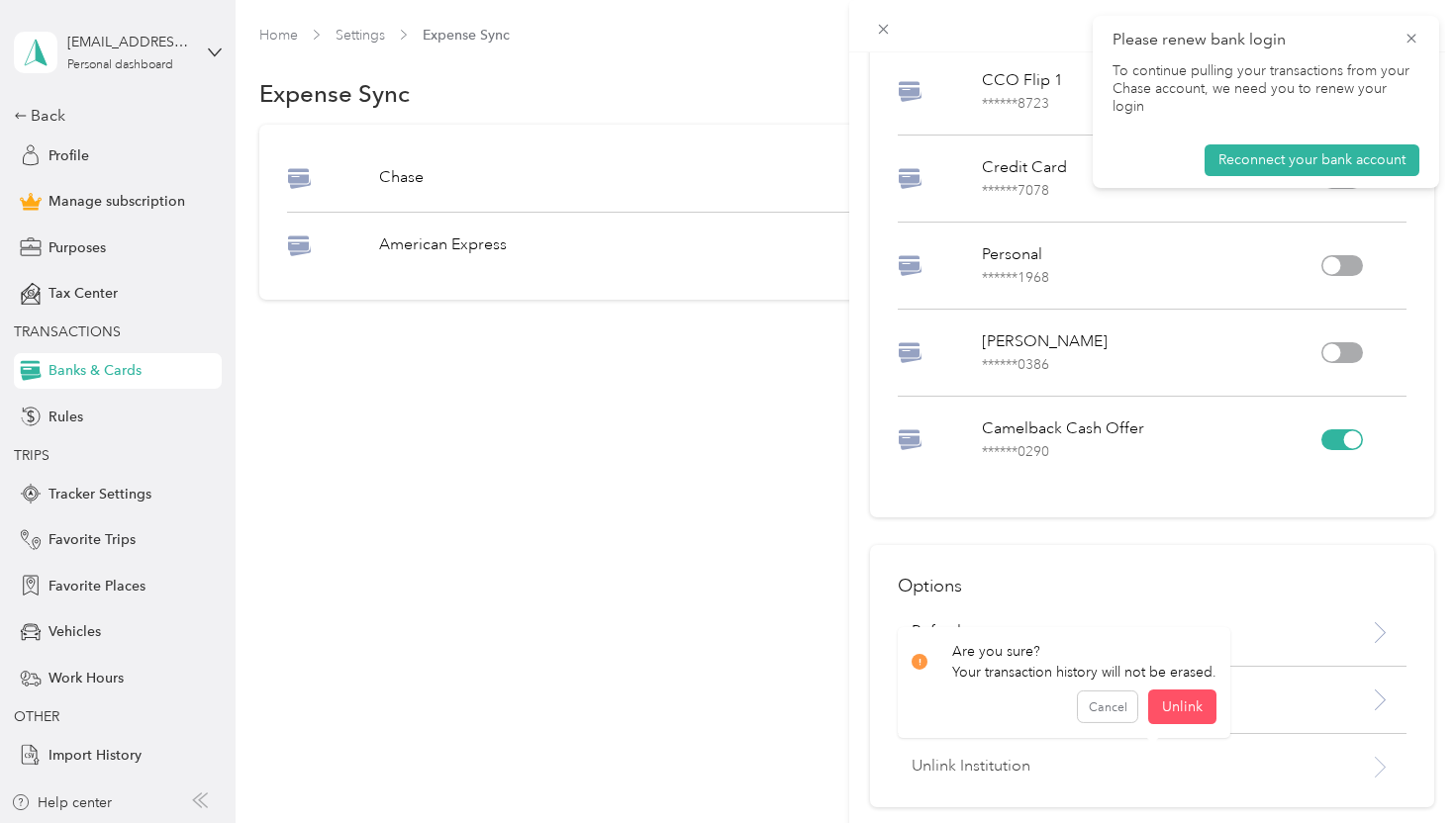
click at [998, 760] on p "Unlink Institution" at bounding box center [1116, 767] width 411 height 24
click at [1180, 713] on button "Unlink" at bounding box center [1181, 715] width 68 height 35
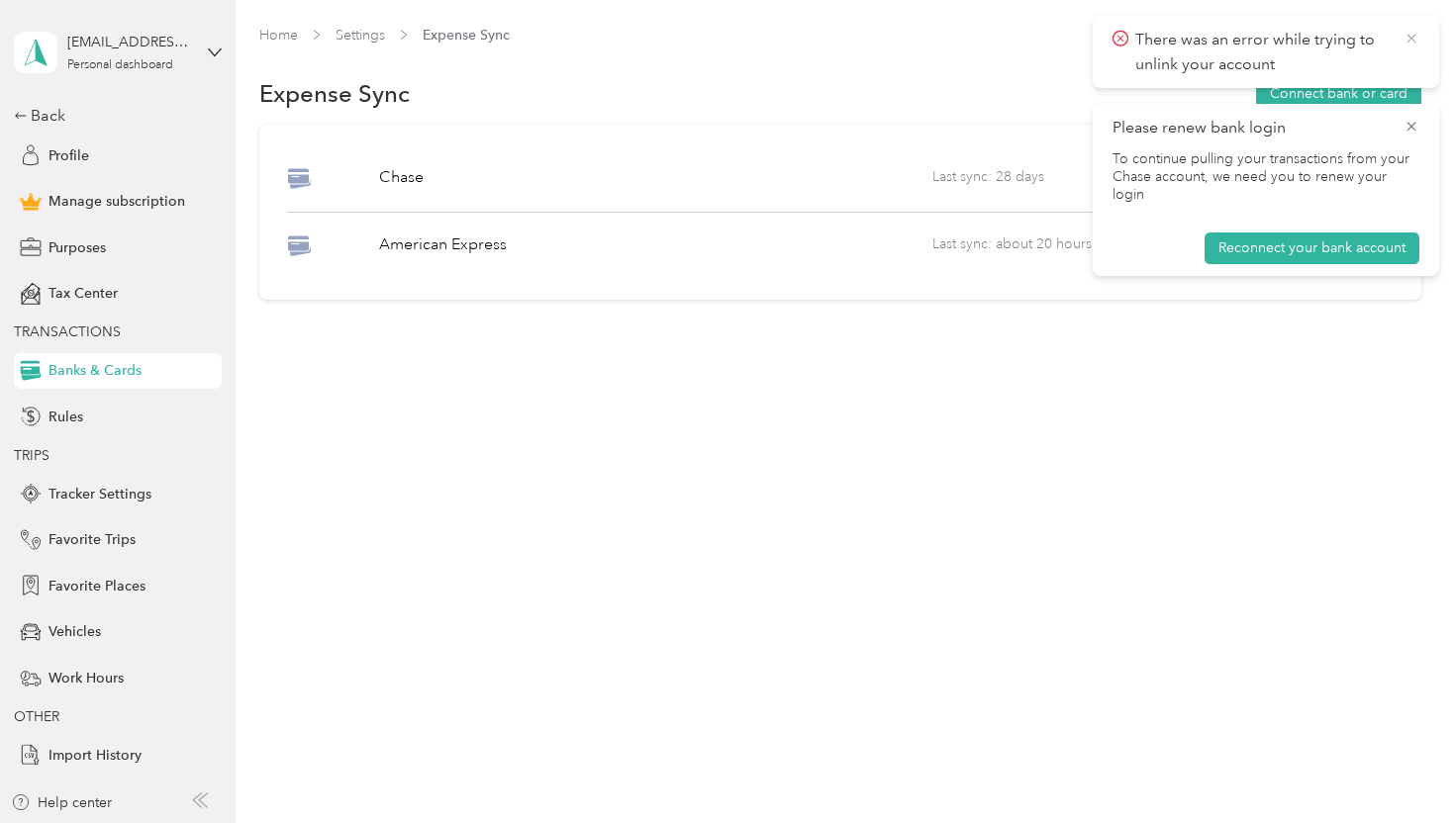
click at [1415, 44] on icon at bounding box center [1411, 39] width 16 height 18
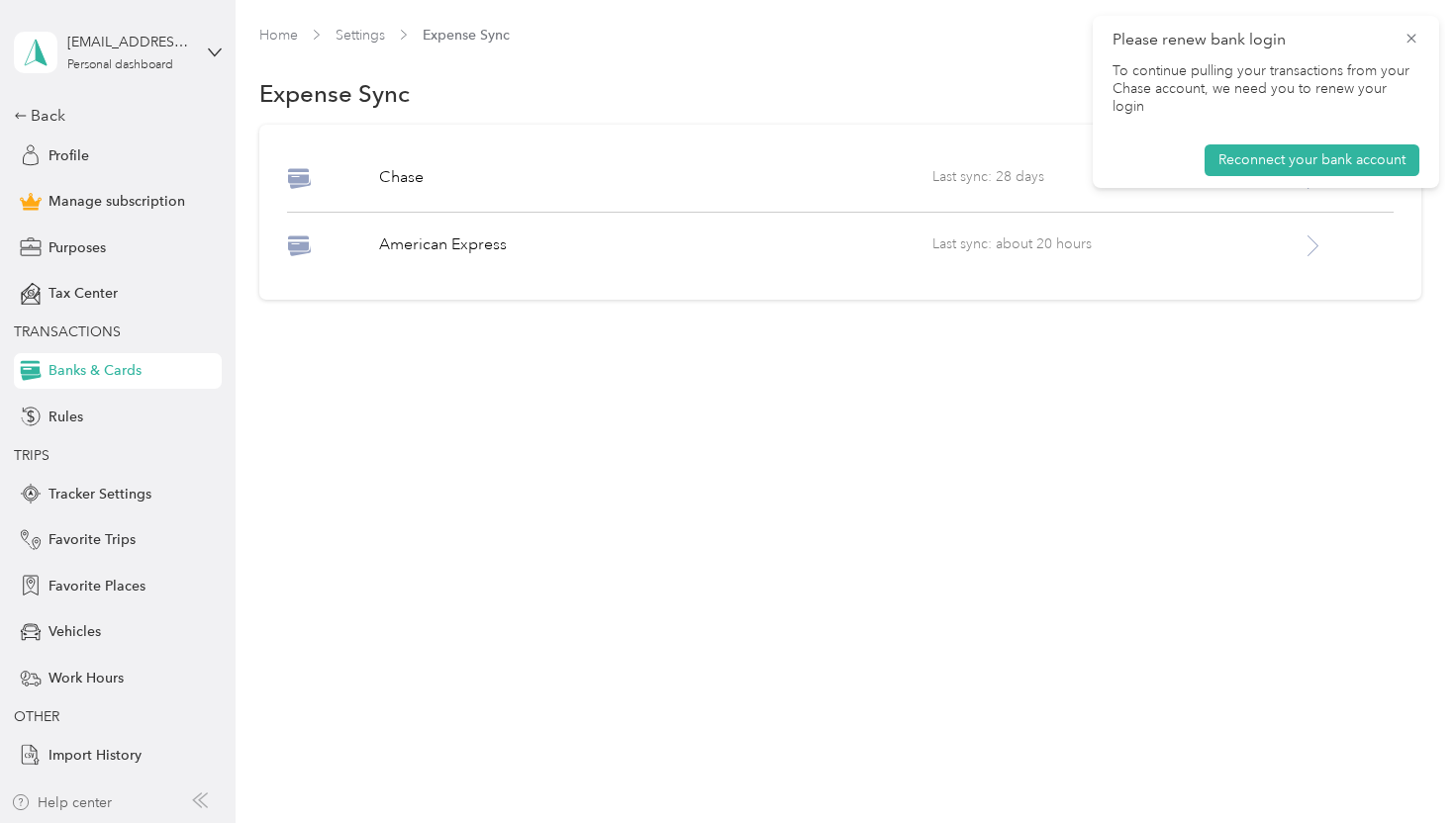
click at [81, 801] on div "Help center" at bounding box center [61, 803] width 101 height 21
click at [1416, 34] on icon at bounding box center [1411, 39] width 16 height 18
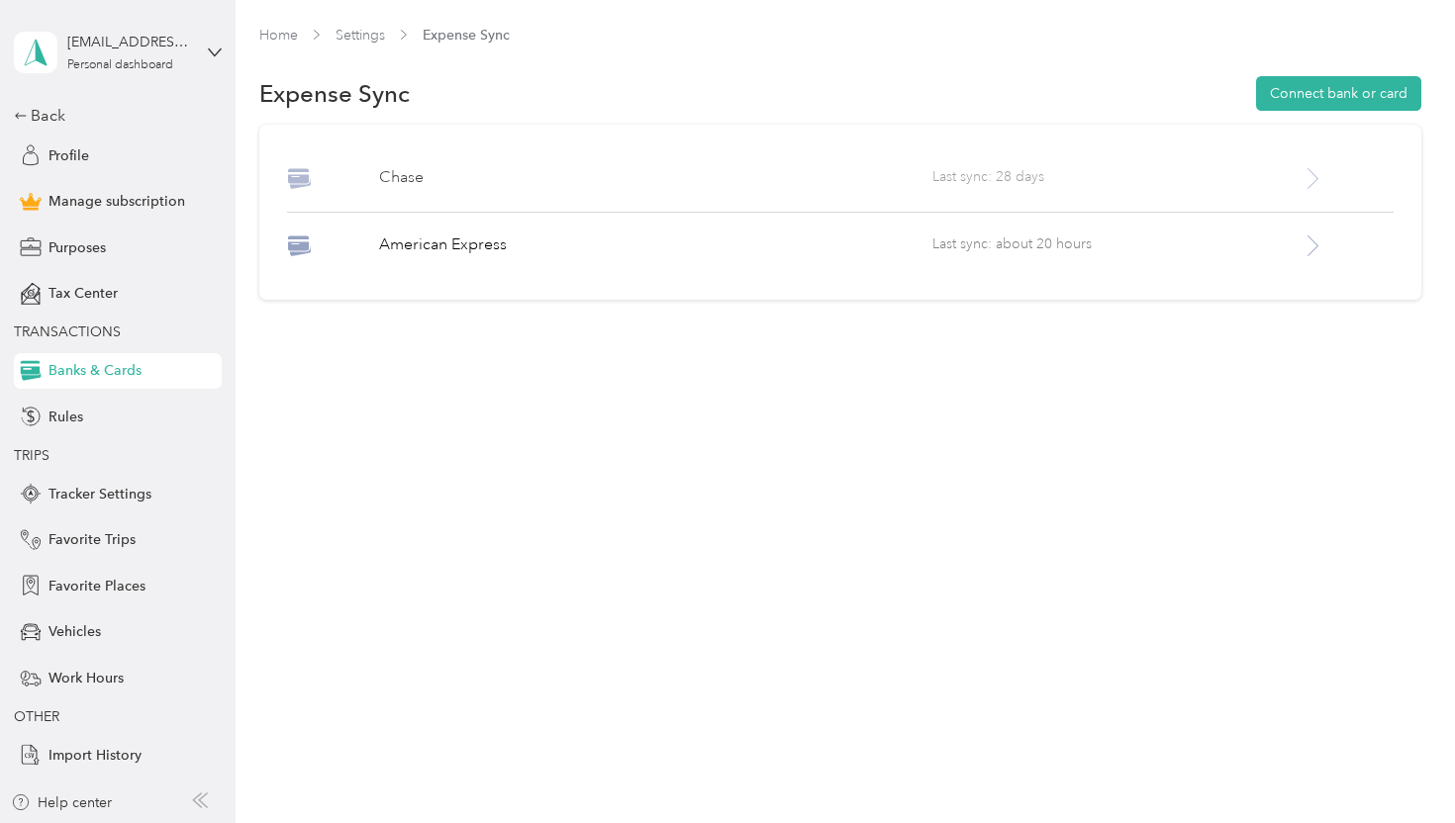
click at [1314, 199] on div "[PERSON_NAME] Last sync: 28 days" at bounding box center [839, 189] width 1105 height 47
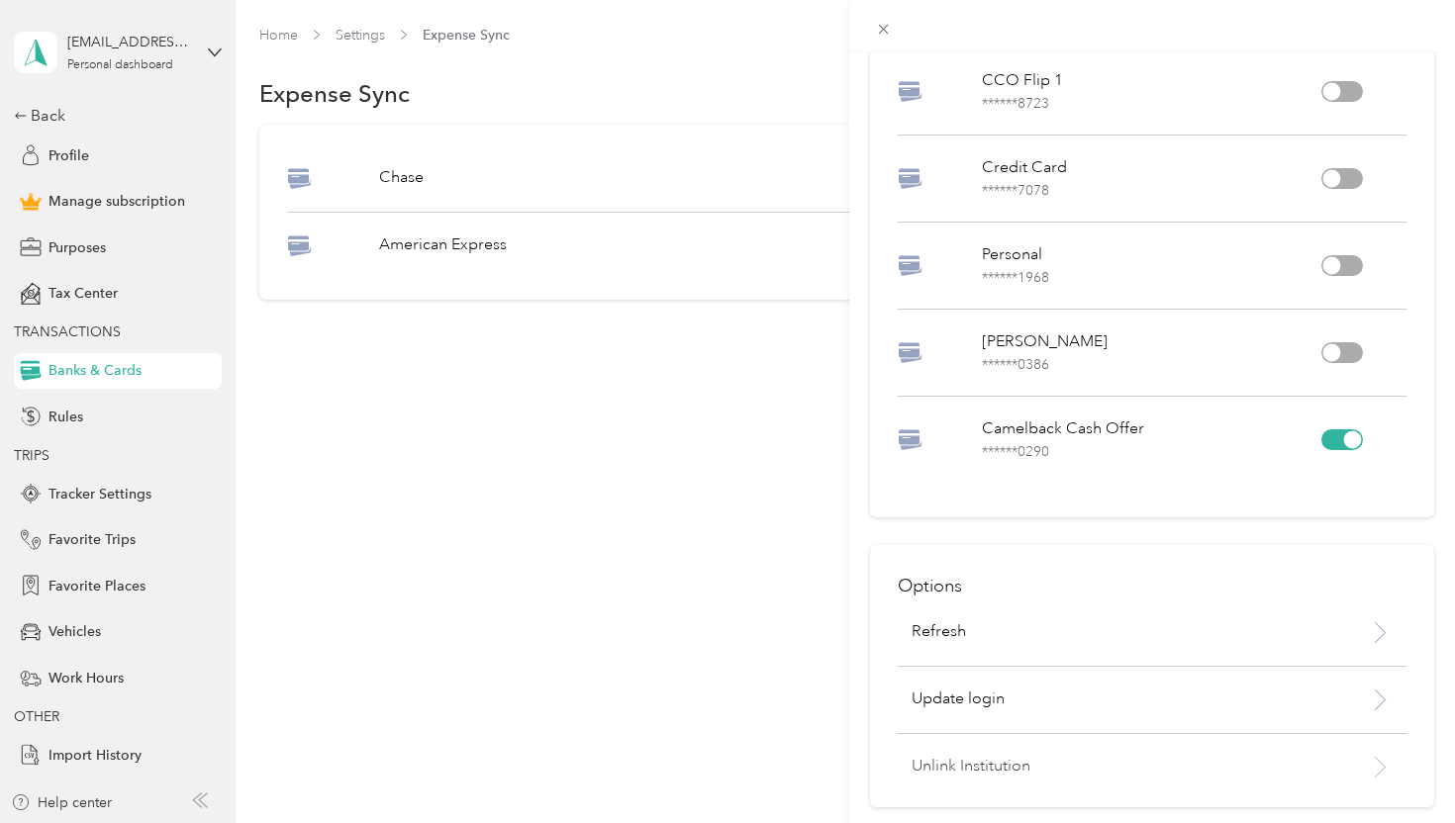
click at [1002, 766] on p "Unlink Institution" at bounding box center [1116, 767] width 411 height 24
click at [1191, 705] on button "Unlink" at bounding box center [1181, 715] width 68 height 35
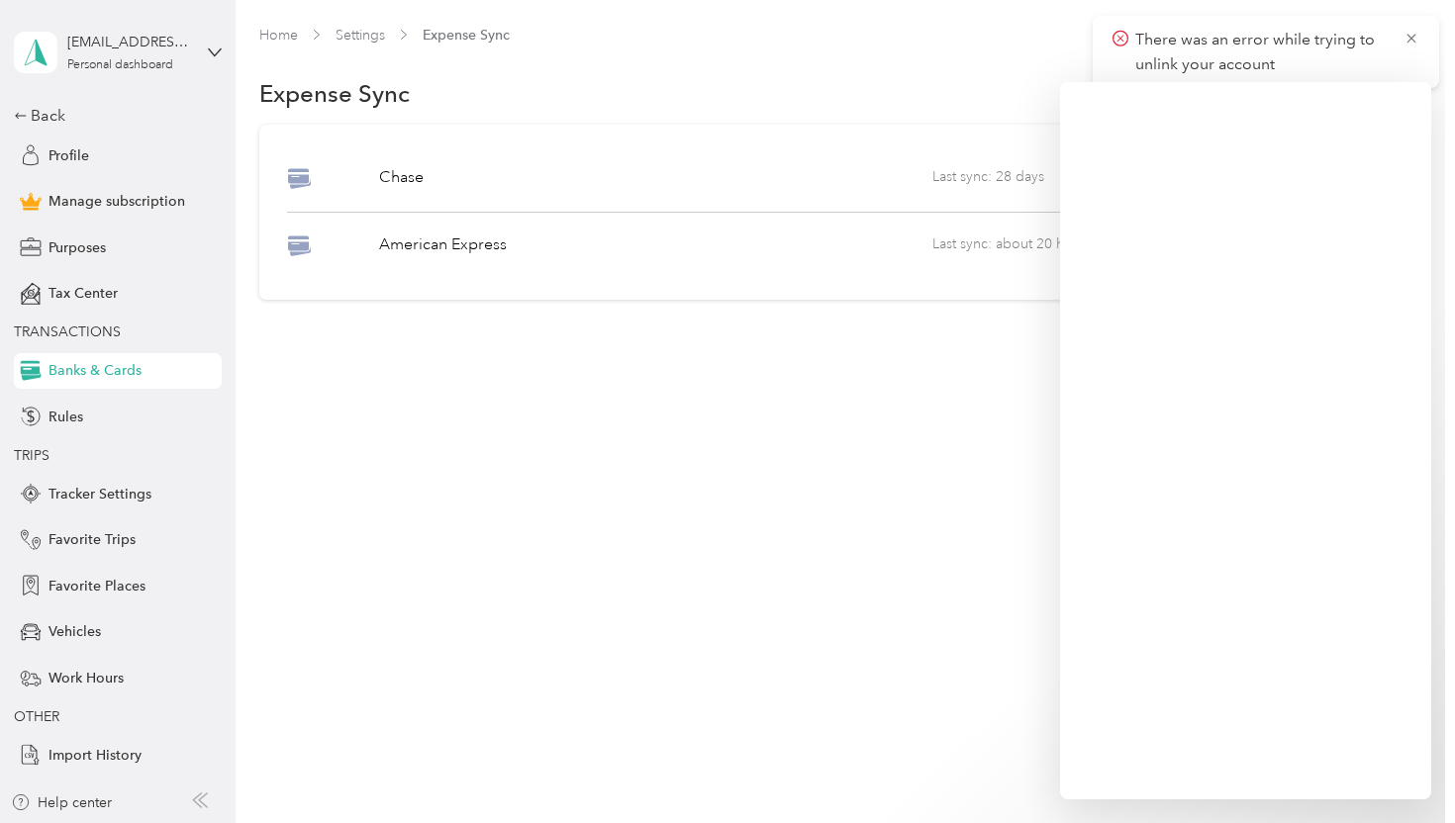
click at [849, 573] on div "Home Settings Expense Sync Expense Sync Connect bank or card Chase Last sync: 2…" at bounding box center [840, 411] width 1209 height 823
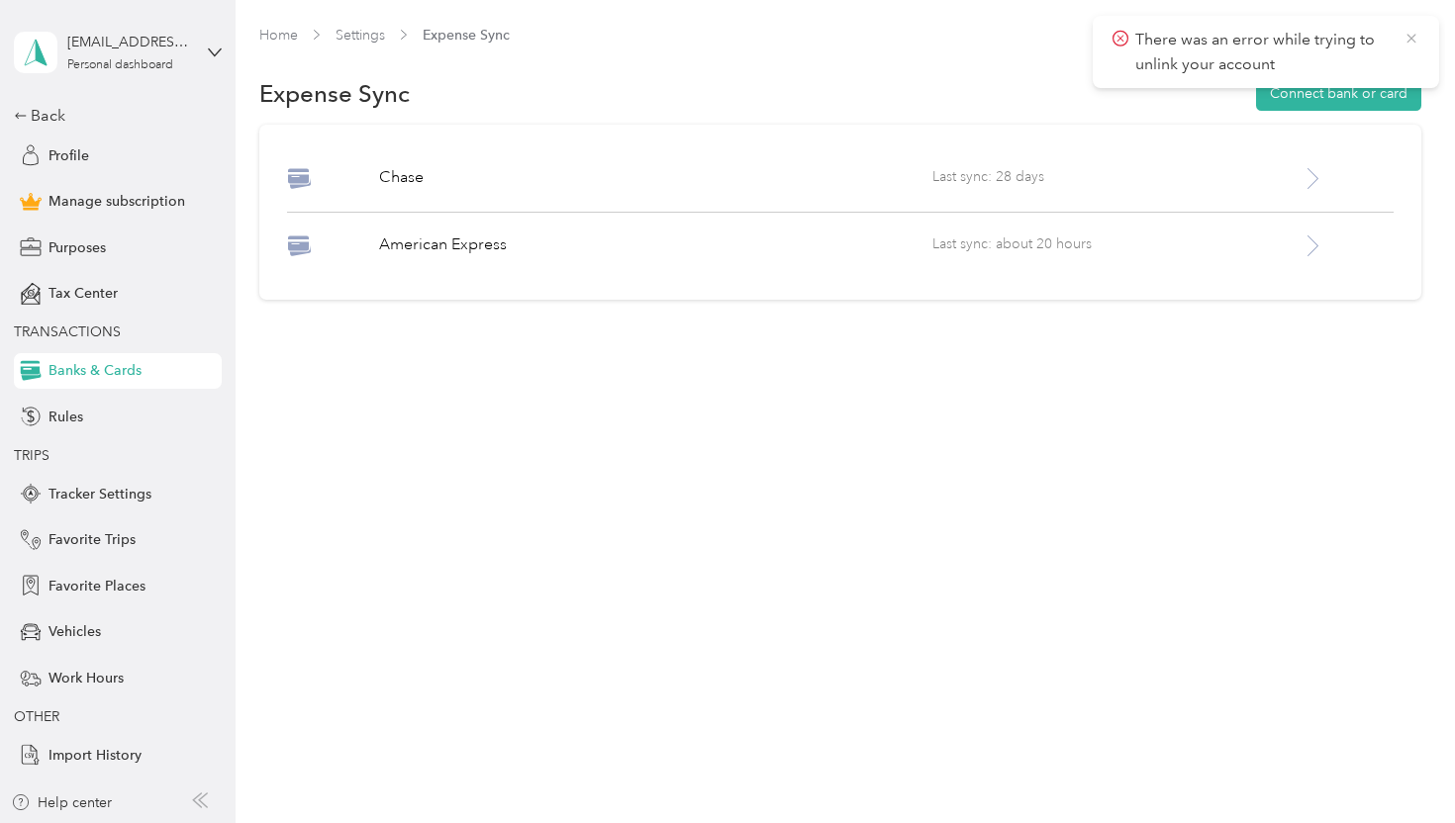
click at [1406, 45] on icon at bounding box center [1411, 39] width 16 height 18
click at [87, 54] on div "[EMAIL_ADDRESS][DOMAIN_NAME] Personal dashboard" at bounding box center [129, 52] width 124 height 40
click at [91, 161] on div "Log out" at bounding box center [70, 162] width 76 height 21
